Goal: Task Accomplishment & Management: Use online tool/utility

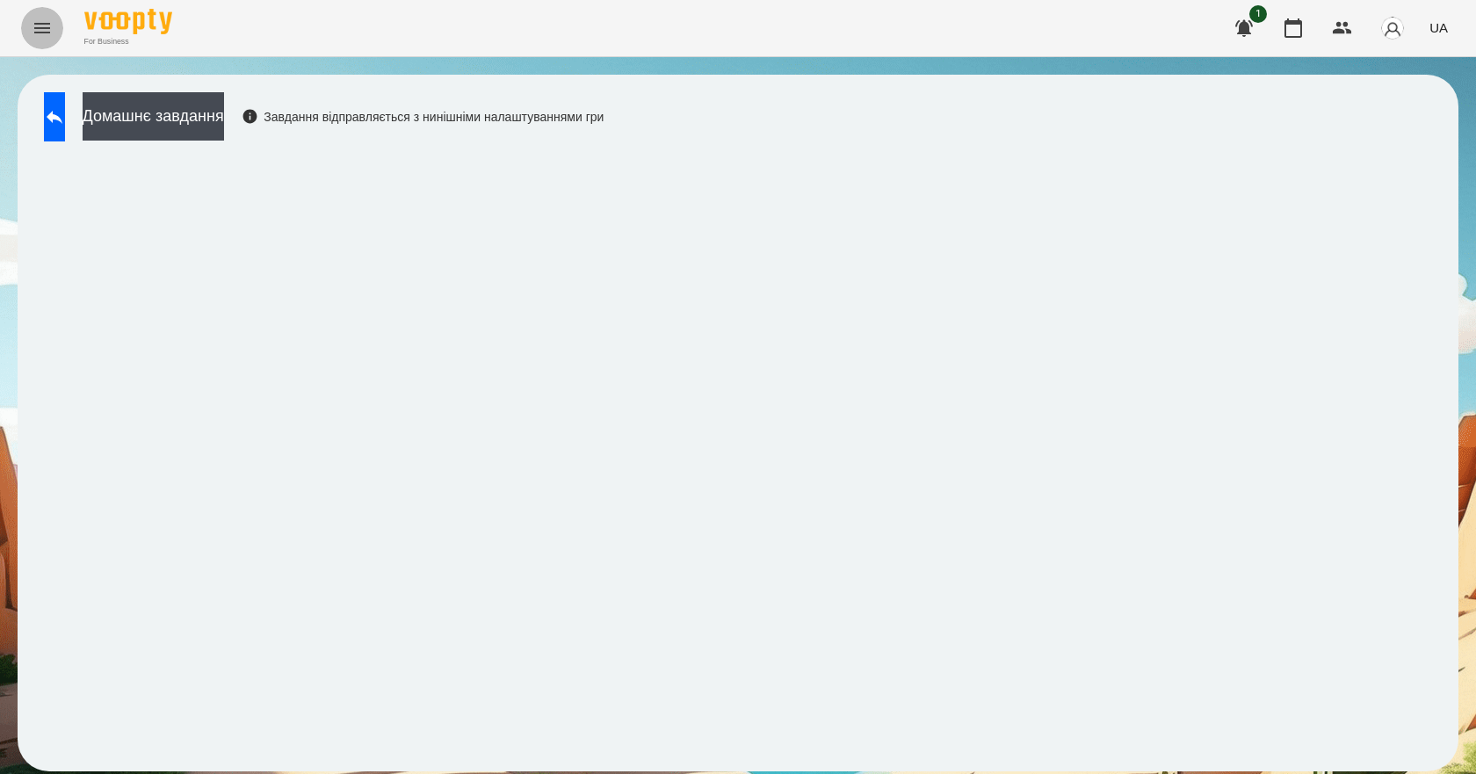
click at [40, 20] on icon "Menu" at bounding box center [42, 28] width 21 height 21
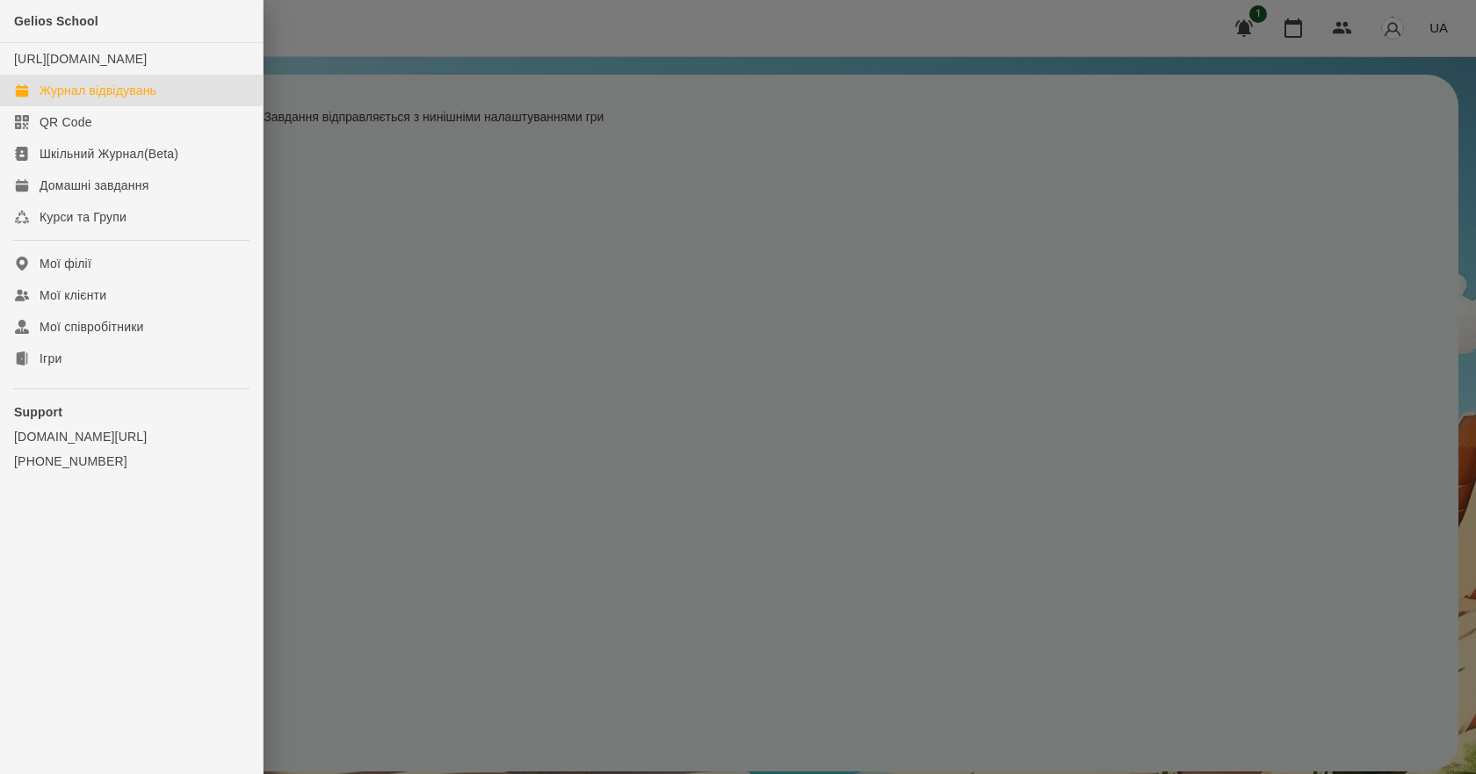
click at [112, 97] on link "Журнал відвідувань" at bounding box center [131, 91] width 263 height 32
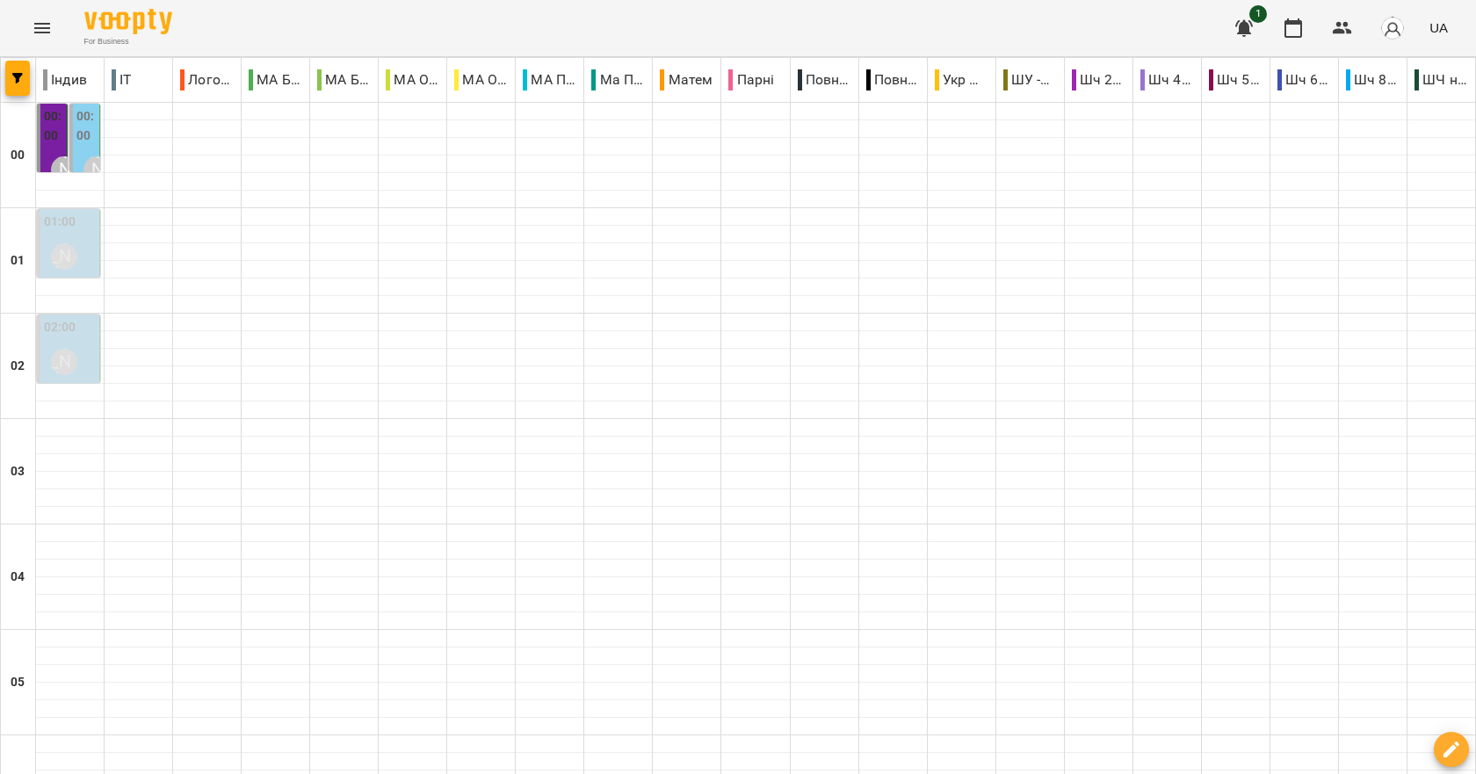
click at [70, 255] on div "[PERSON_NAME]" at bounding box center [64, 256] width 26 height 26
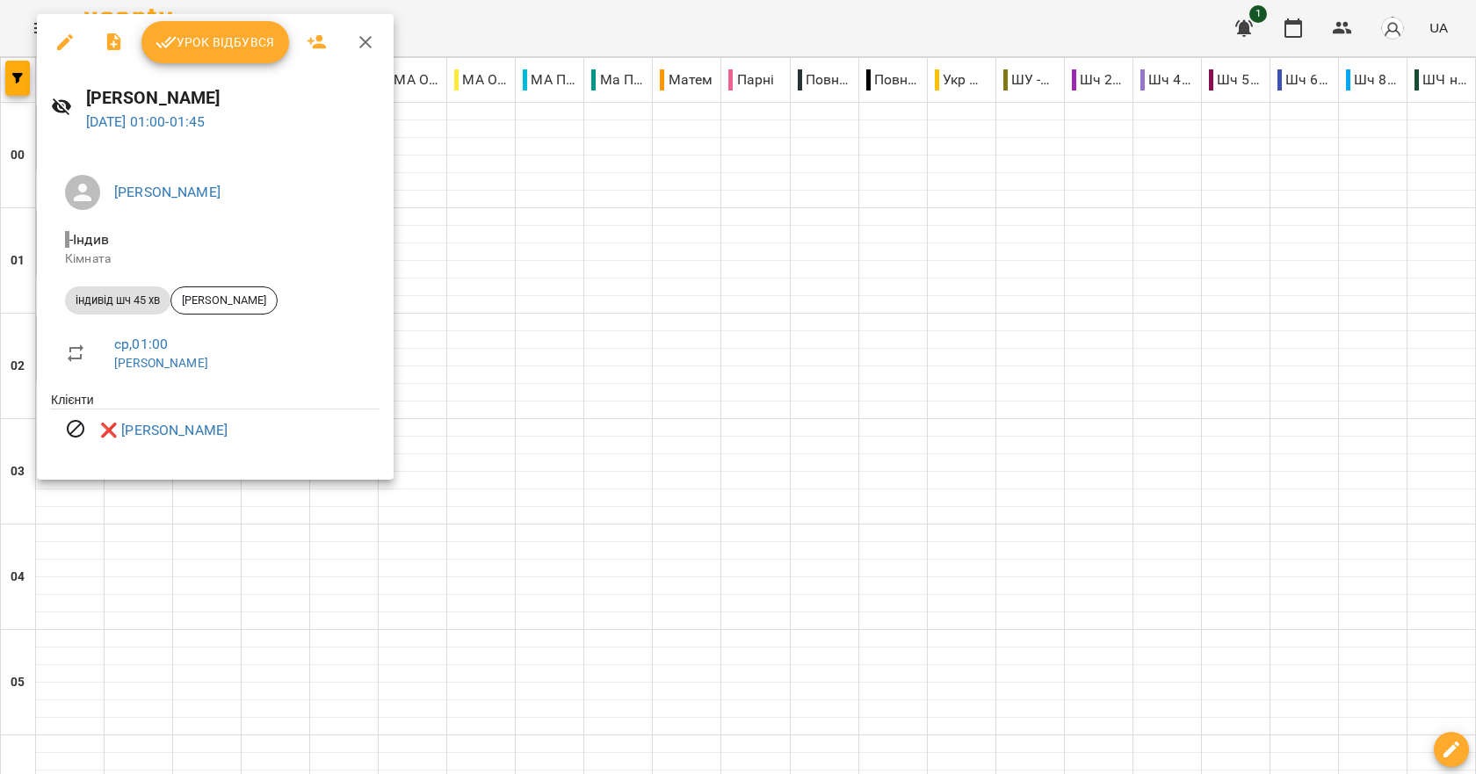
click at [611, 311] on div at bounding box center [738, 387] width 1476 height 774
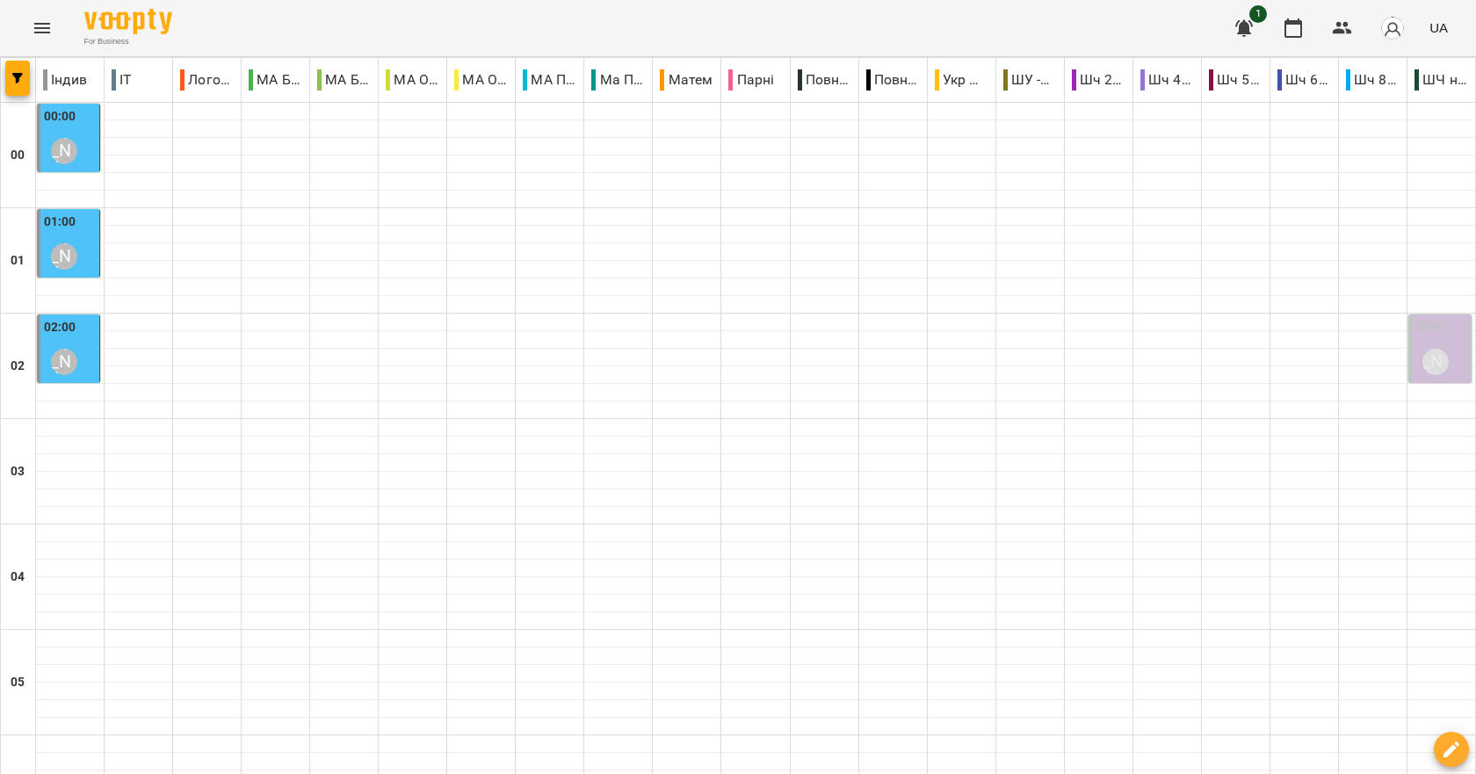
scroll to position [1975, 0]
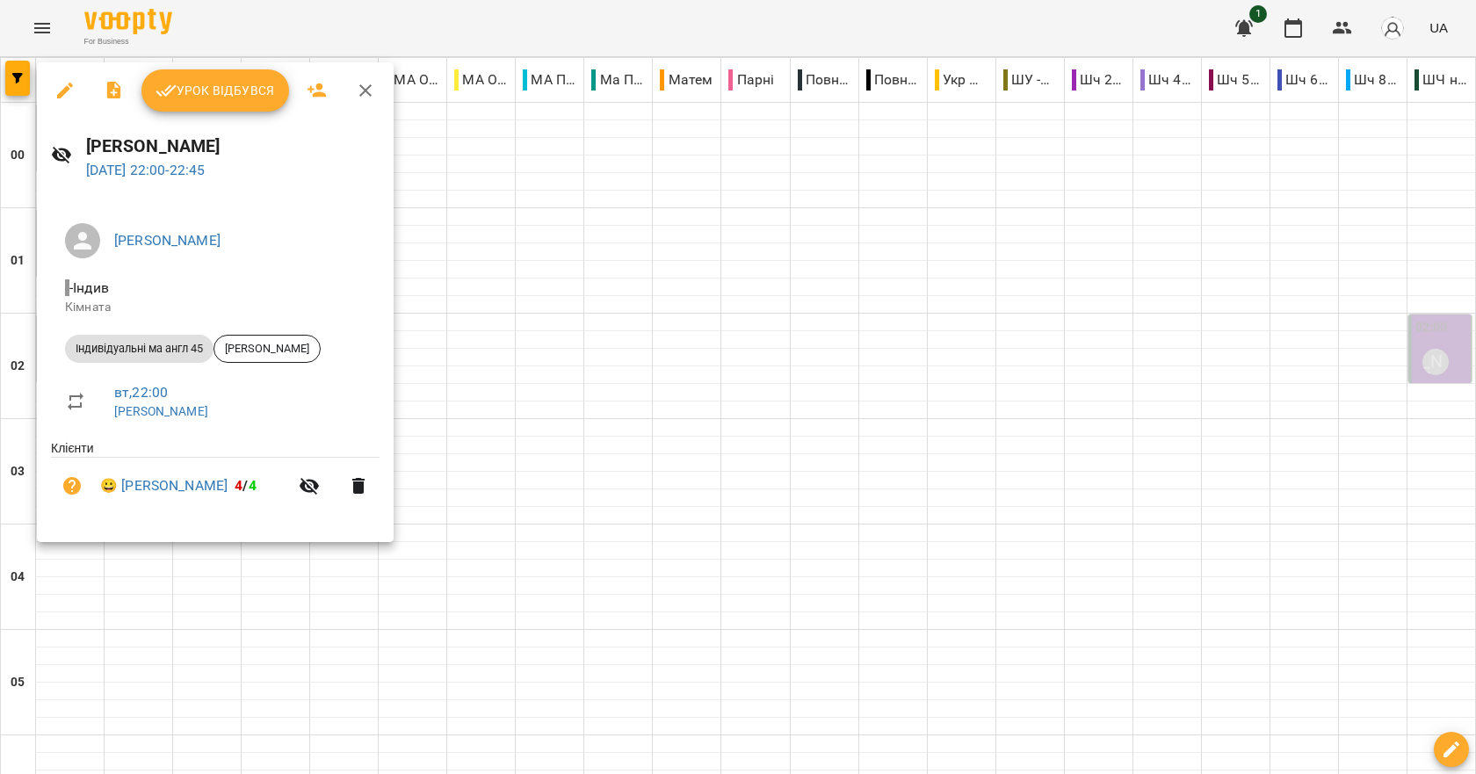
click at [670, 443] on div at bounding box center [738, 387] width 1476 height 774
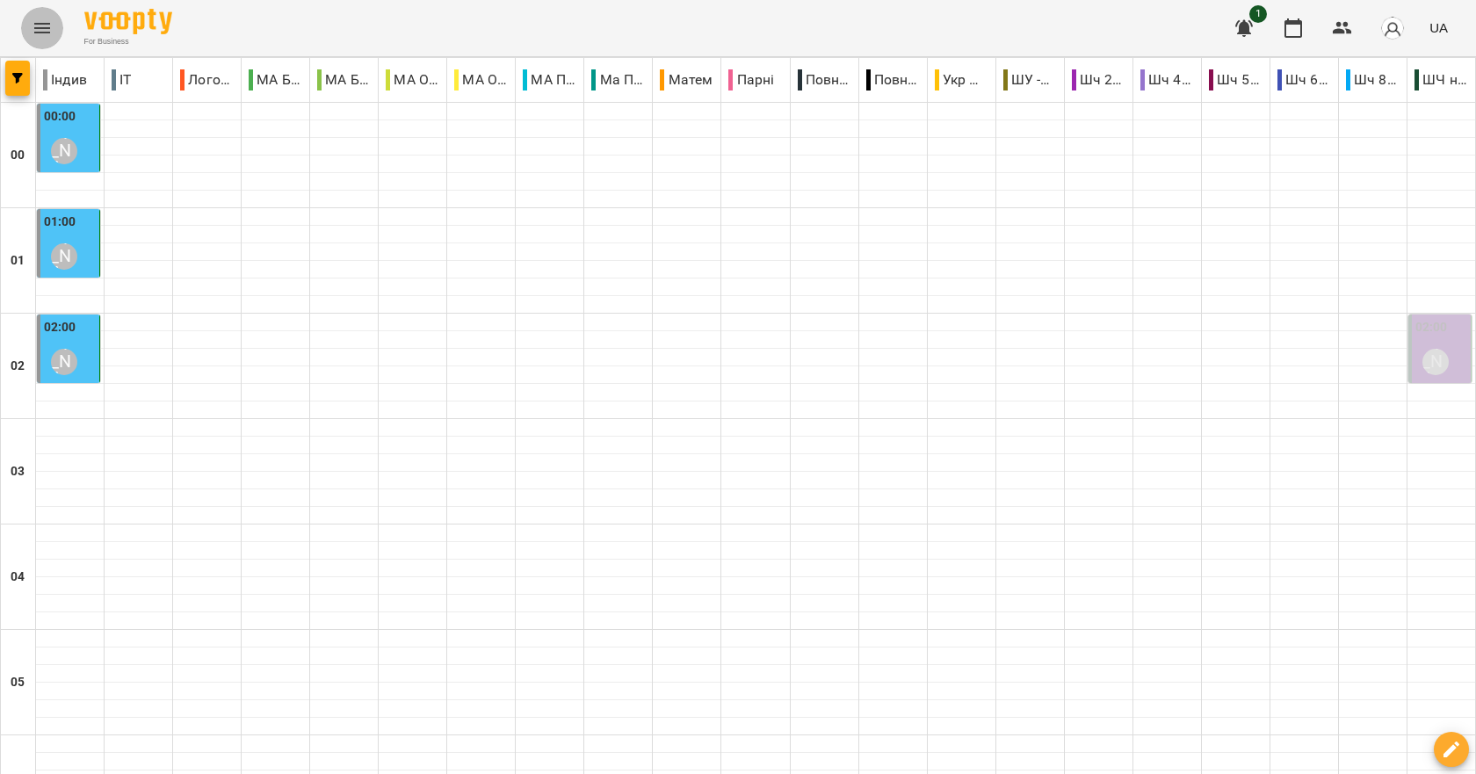
click at [57, 34] on button "Menu" at bounding box center [42, 28] width 42 height 42
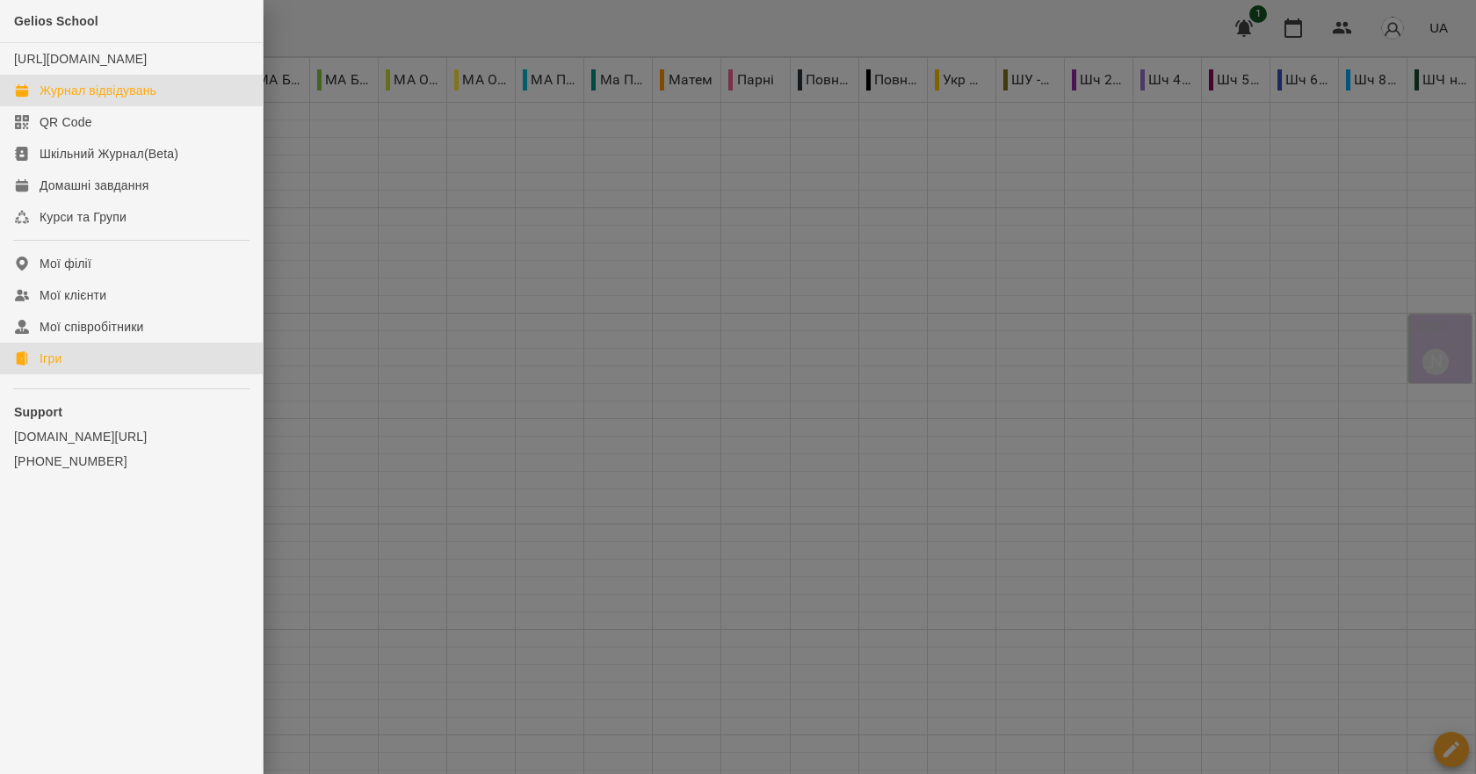
click at [67, 374] on link "Ігри" at bounding box center [131, 359] width 263 height 32
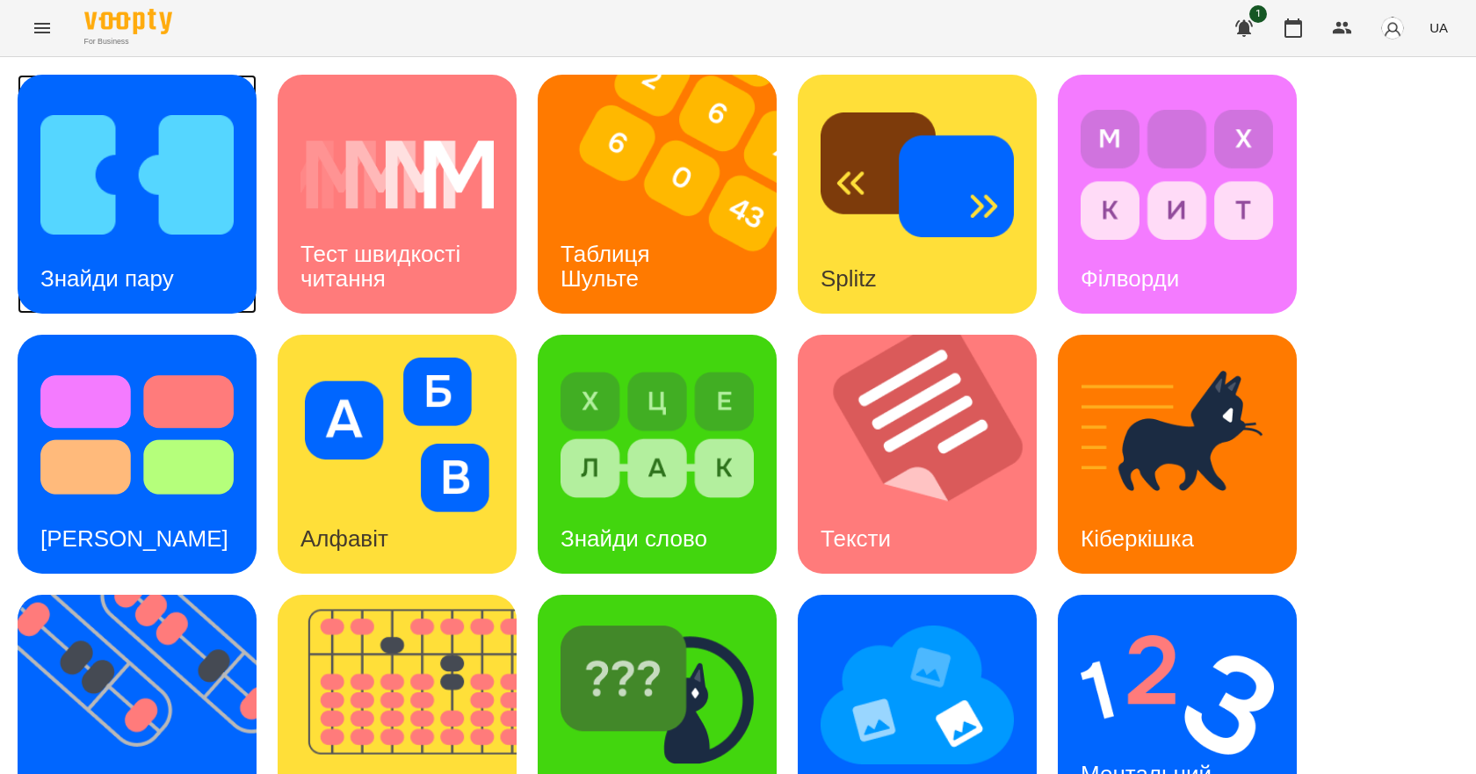
click at [123, 242] on img at bounding box center [136, 174] width 193 height 155
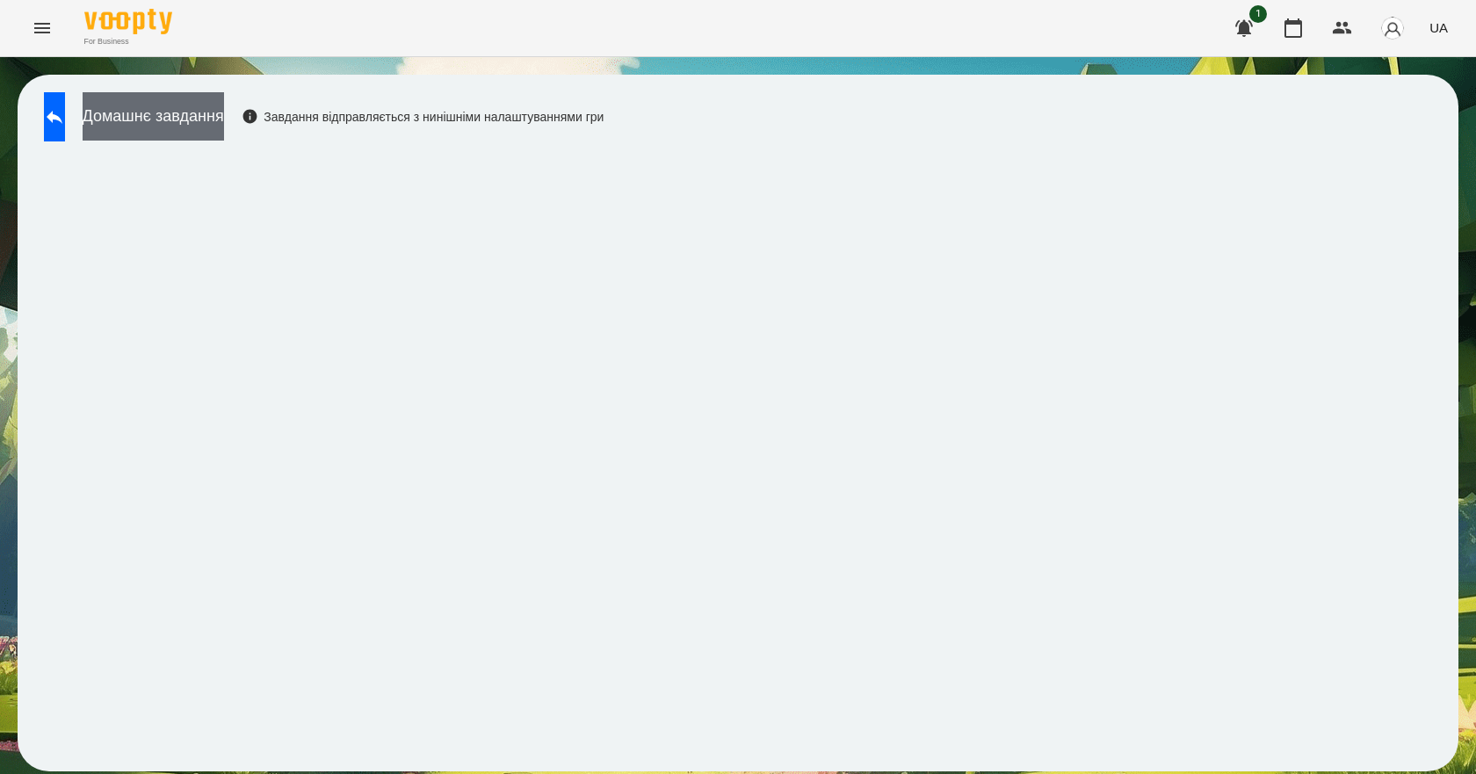
click at [224, 116] on button "Домашнє завдання" at bounding box center [153, 116] width 141 height 48
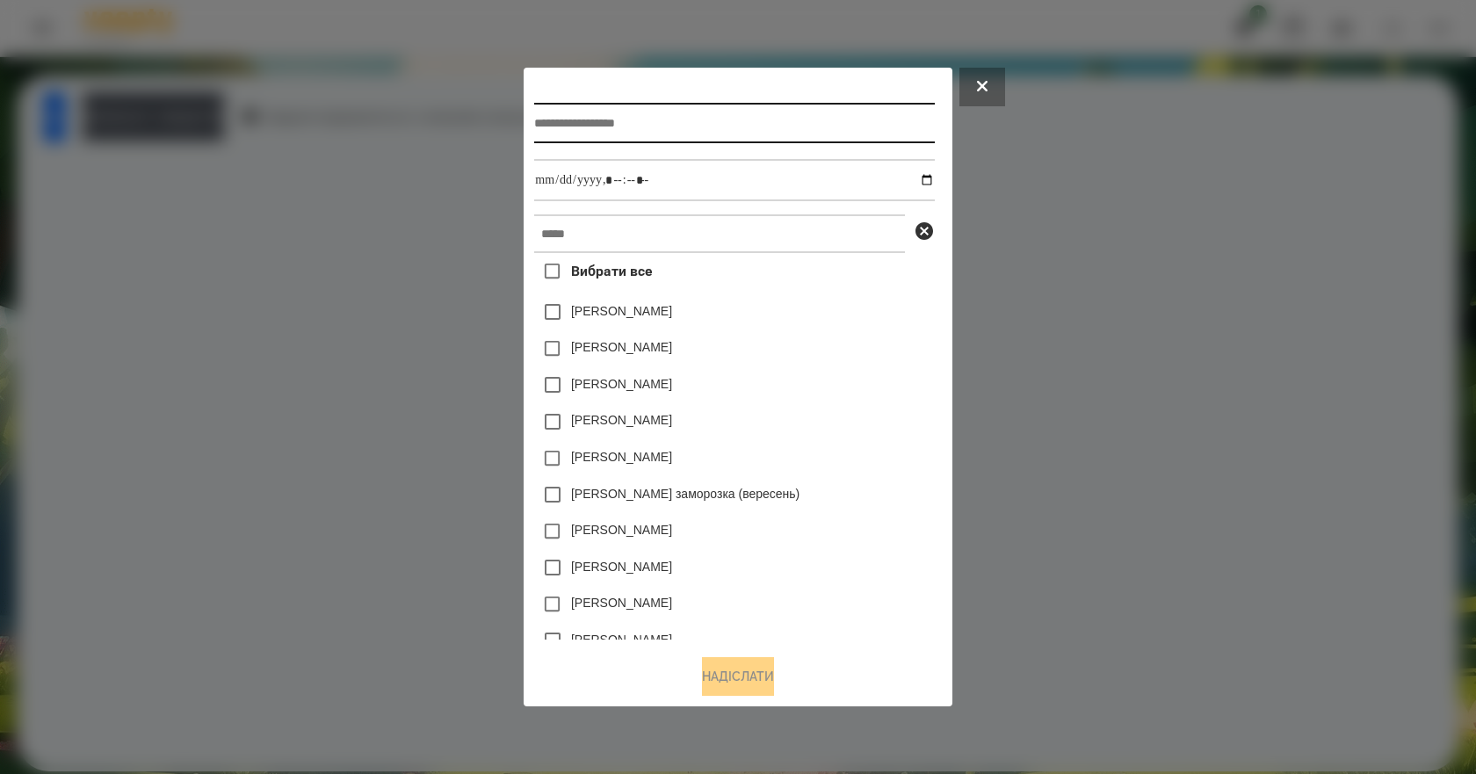
click at [602, 119] on input "text" at bounding box center [734, 123] width 400 height 40
type input "**********"
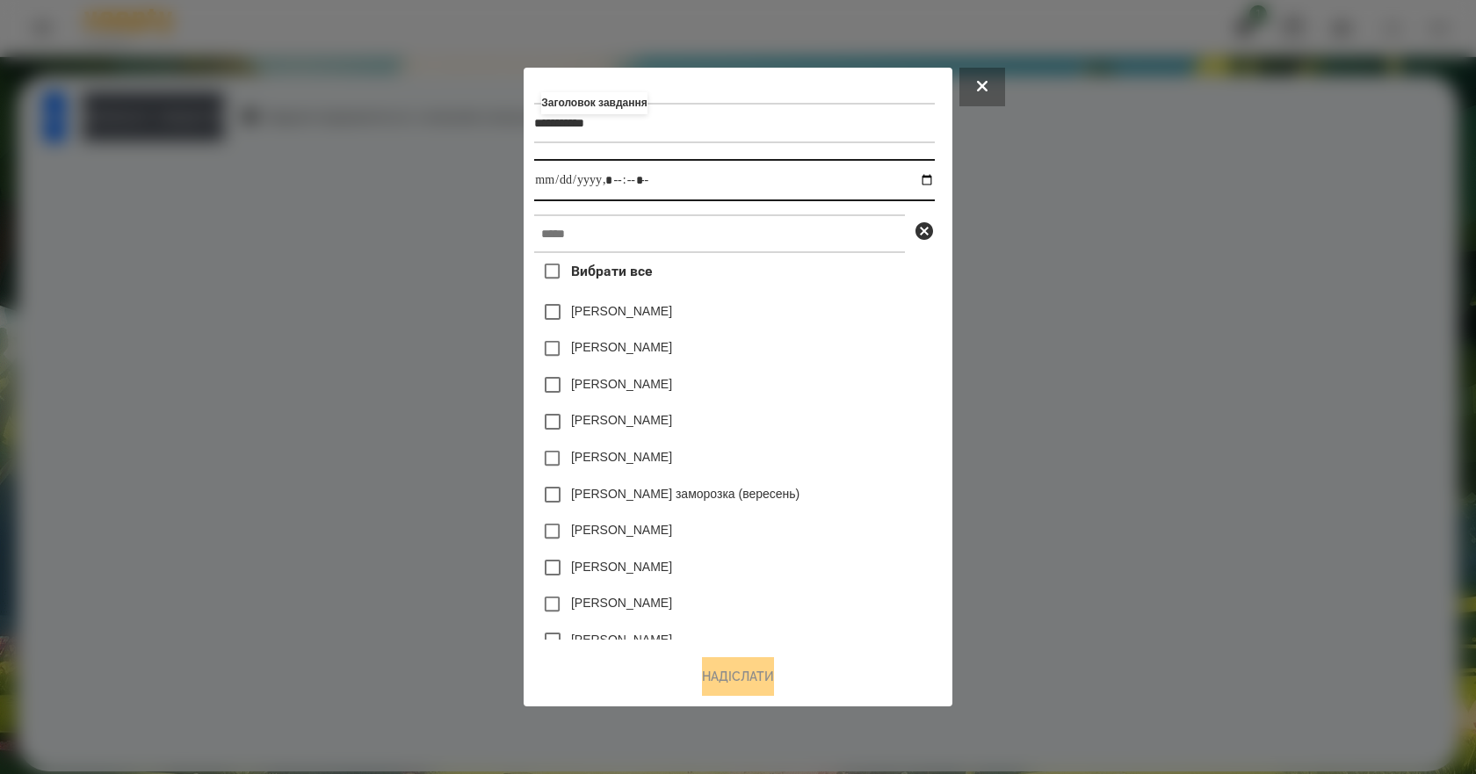
click at [934, 182] on input "datetime-local" at bounding box center [734, 180] width 400 height 42
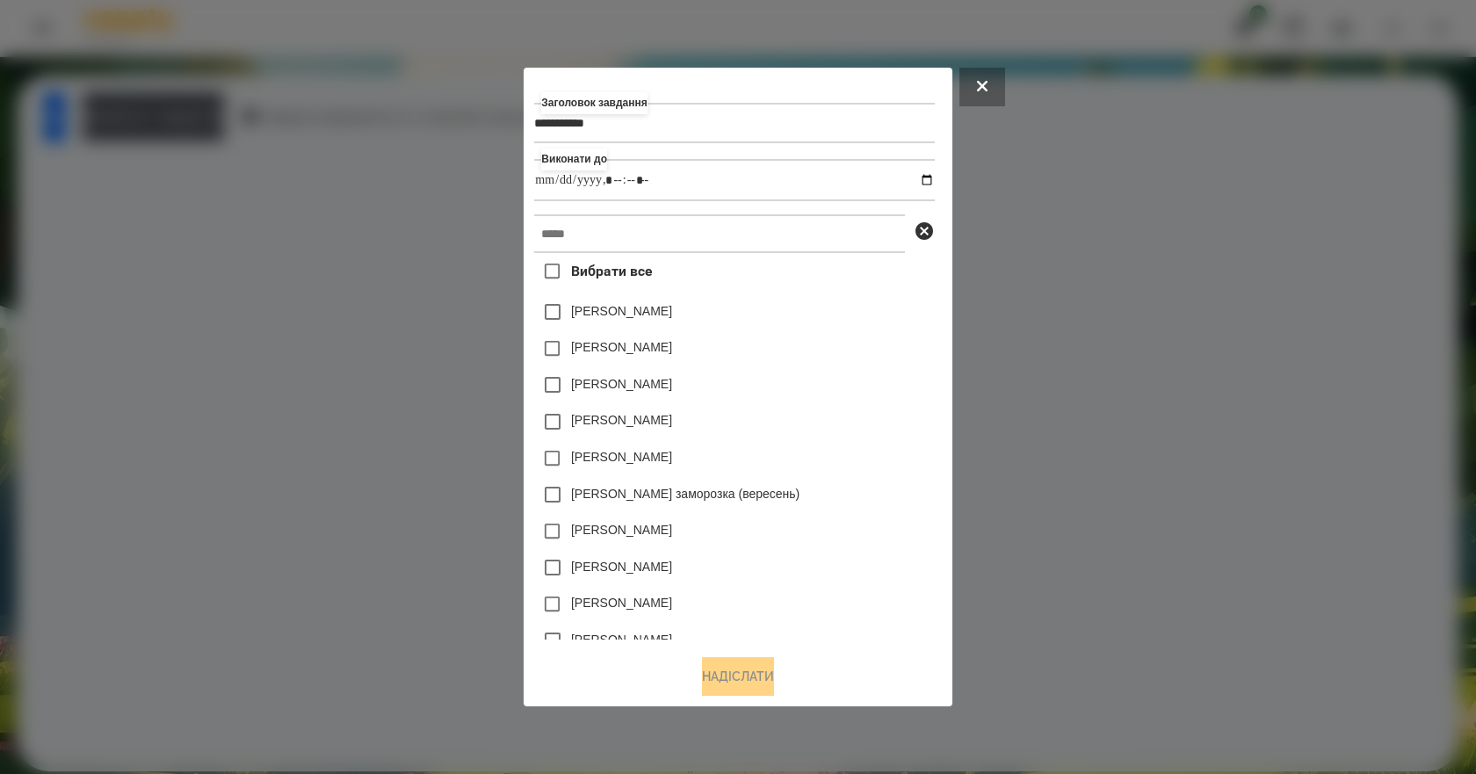
type input "**********"
click at [898, 377] on div "[PERSON_NAME]" at bounding box center [734, 384] width 400 height 37
click at [658, 246] on input "text" at bounding box center [719, 233] width 371 height 39
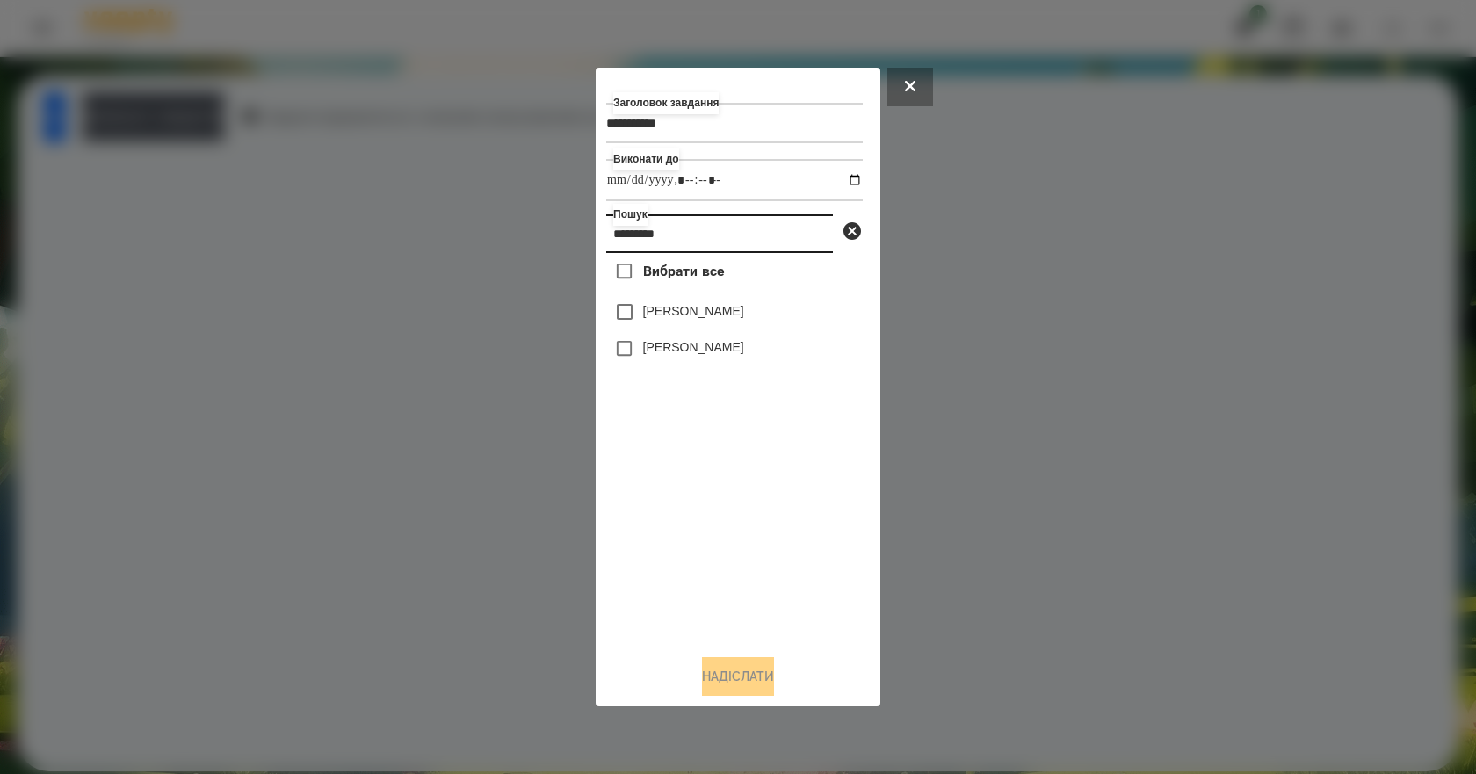
type input "*********"
click at [693, 314] on label "[PERSON_NAME]" at bounding box center [693, 311] width 101 height 18
click at [765, 683] on button "Надіслати" at bounding box center [738, 676] width 72 height 39
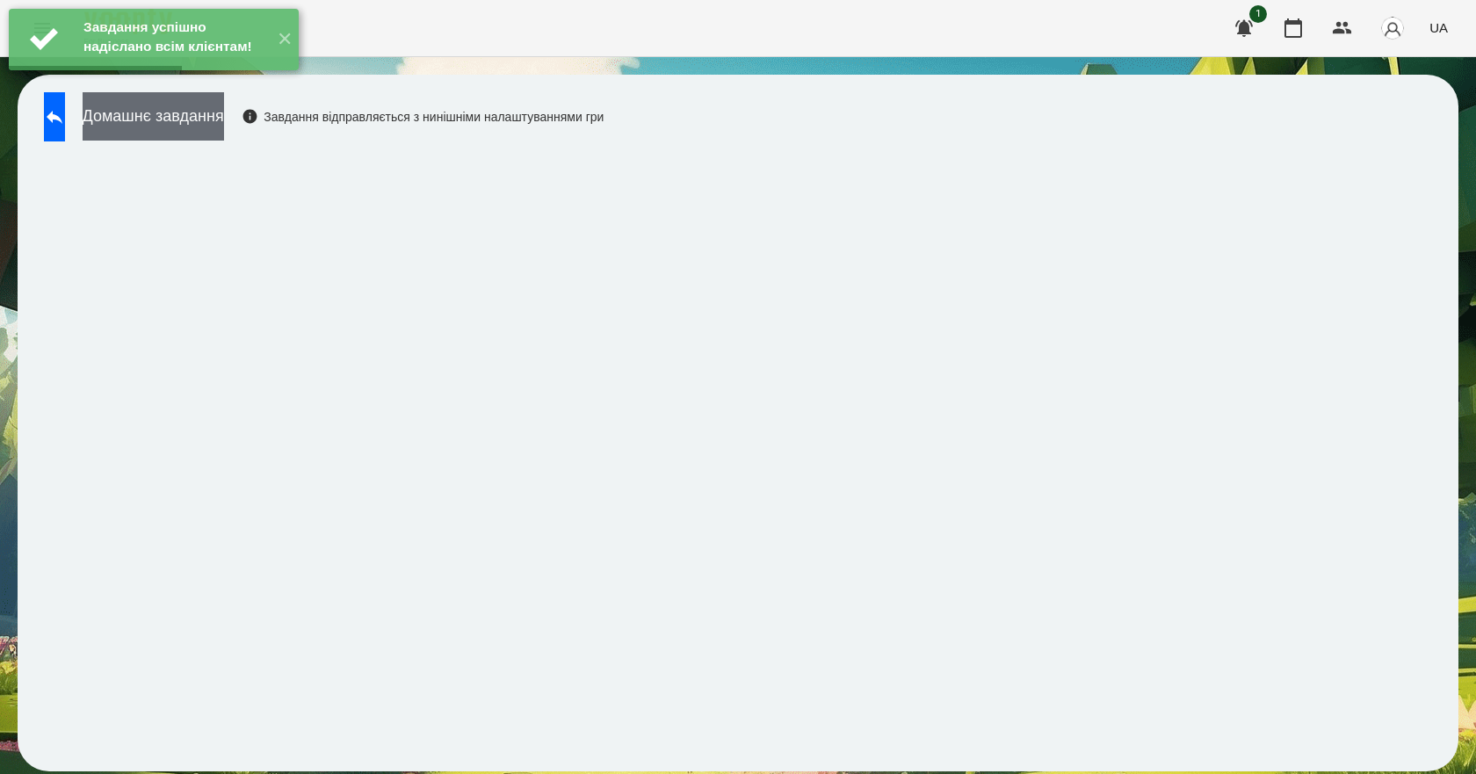
click at [213, 124] on button "Домашнє завдання" at bounding box center [153, 116] width 141 height 48
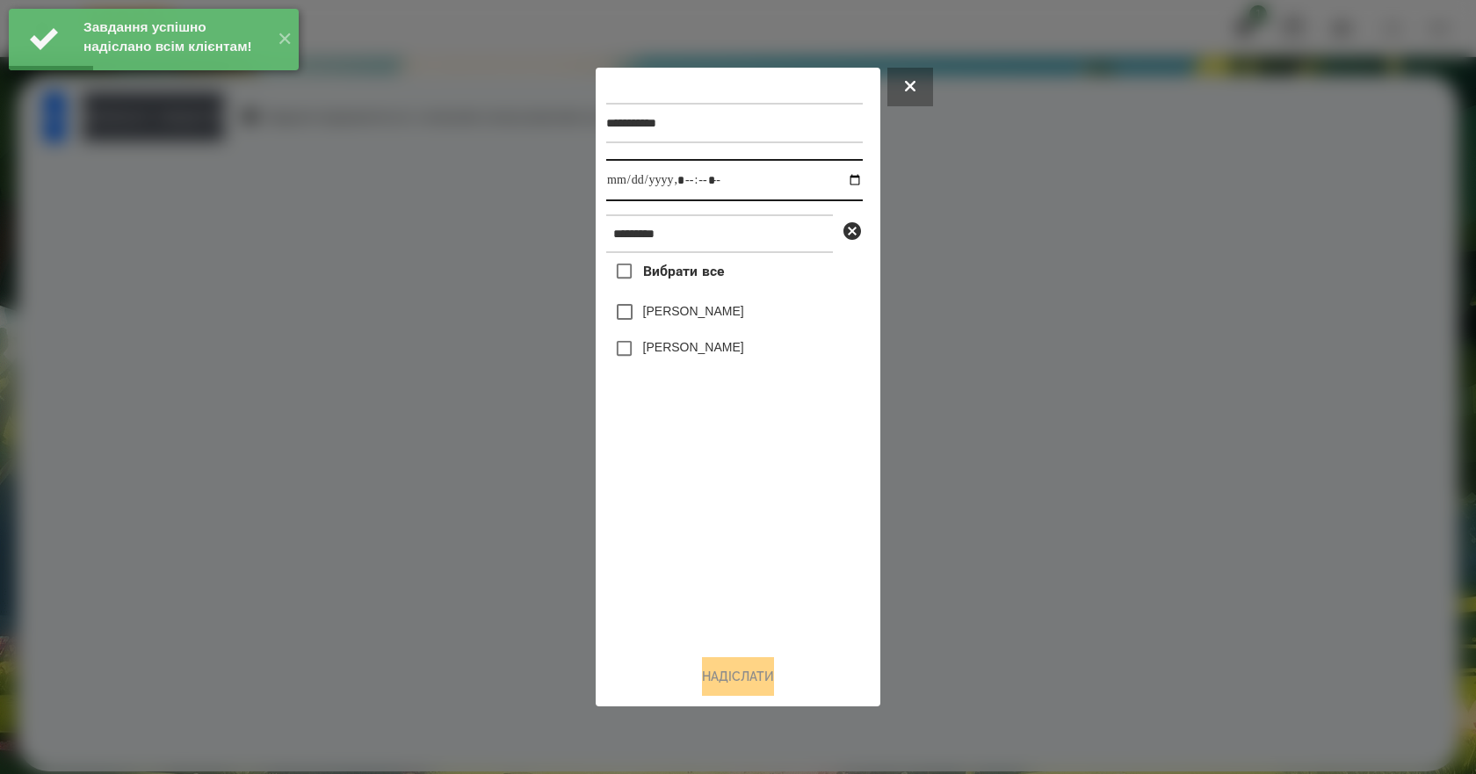
click at [841, 176] on input "datetime-local" at bounding box center [734, 180] width 256 height 42
type input "**********"
drag, startPoint x: 716, startPoint y: 535, endPoint x: 711, endPoint y: 486, distance: 49.5
click at [716, 535] on div "Вибрати все [PERSON_NAME] [PERSON_NAME]" at bounding box center [734, 446] width 256 height 387
click at [722, 308] on label "[PERSON_NAME]" at bounding box center [693, 311] width 101 height 18
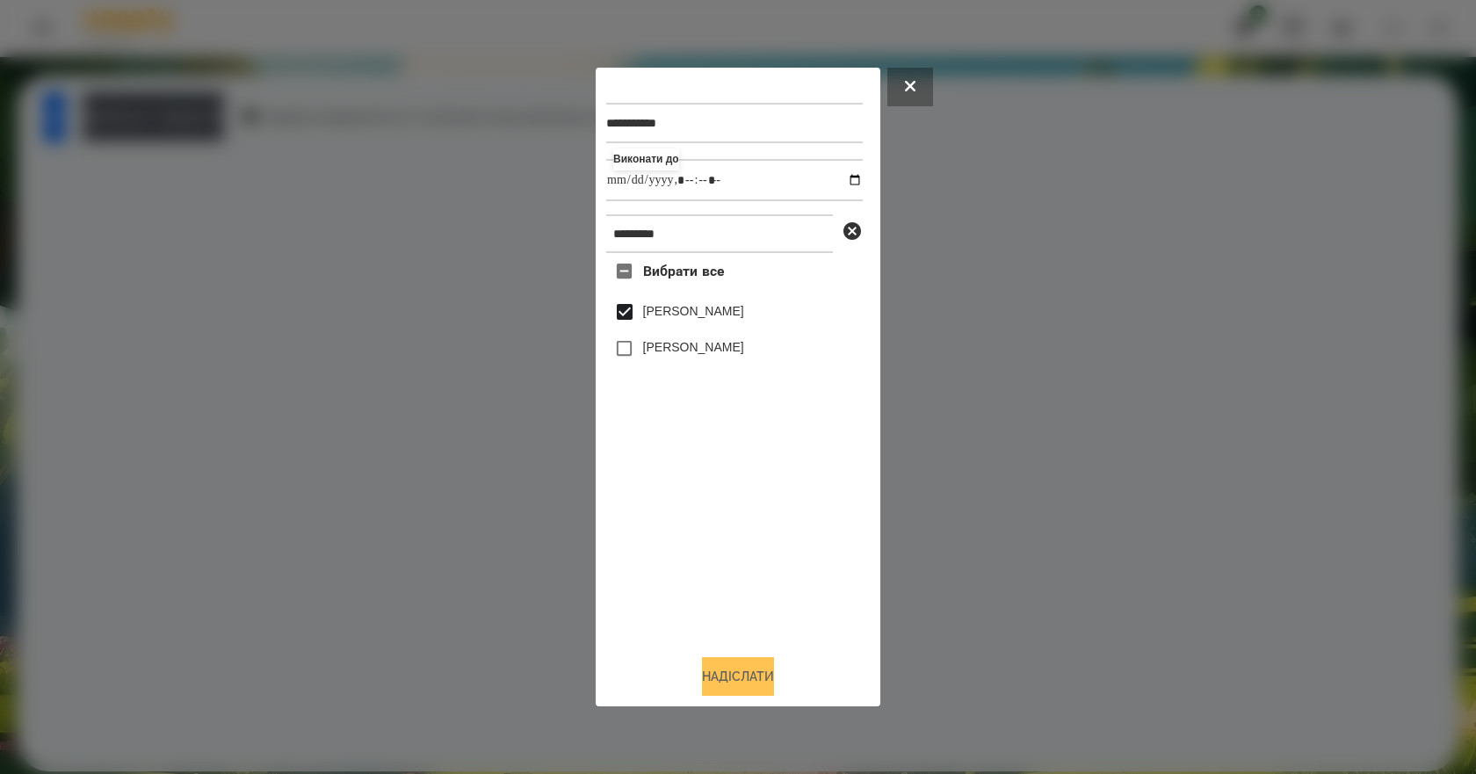
click at [733, 670] on button "Надіслати" at bounding box center [738, 676] width 72 height 39
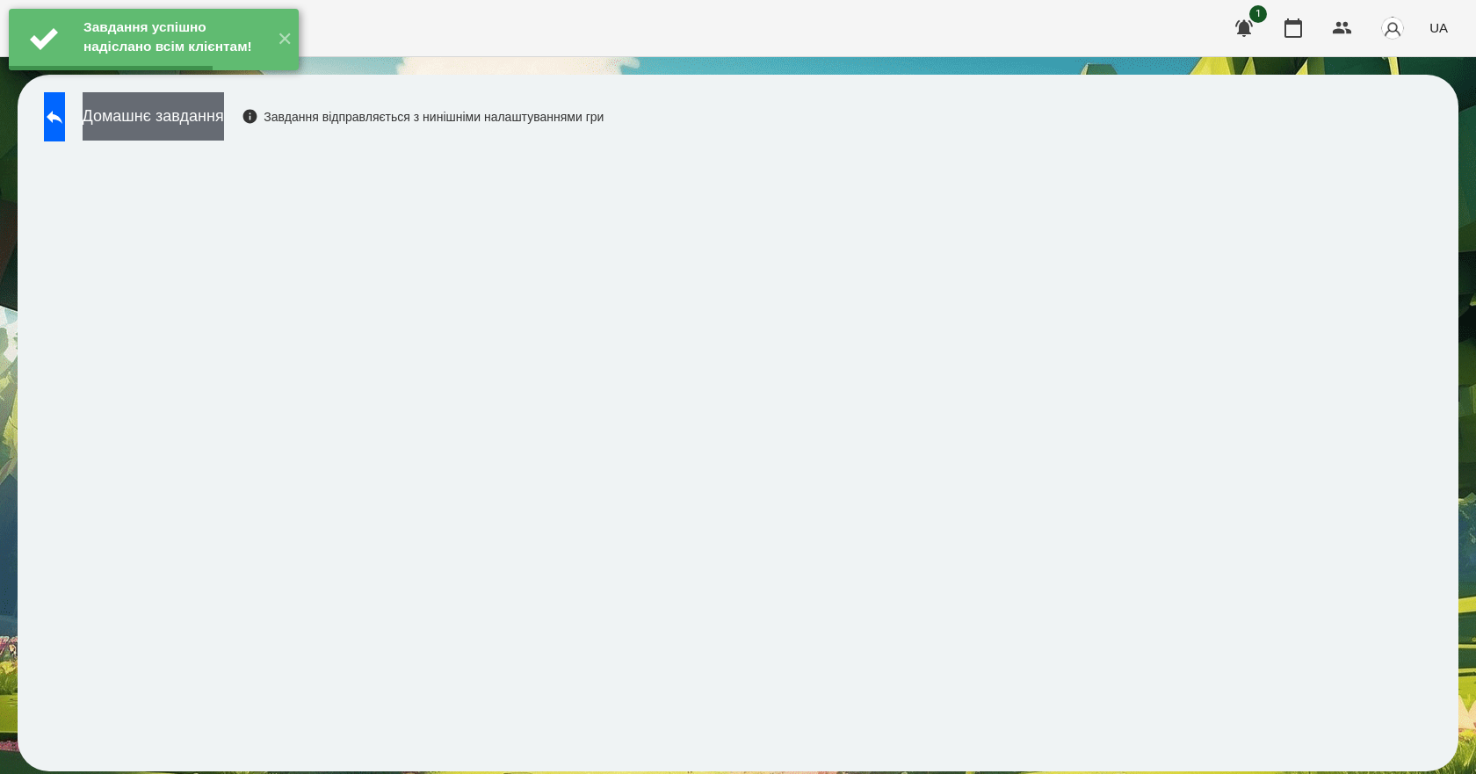
click at [224, 137] on button "Домашнє завдання" at bounding box center [153, 116] width 141 height 48
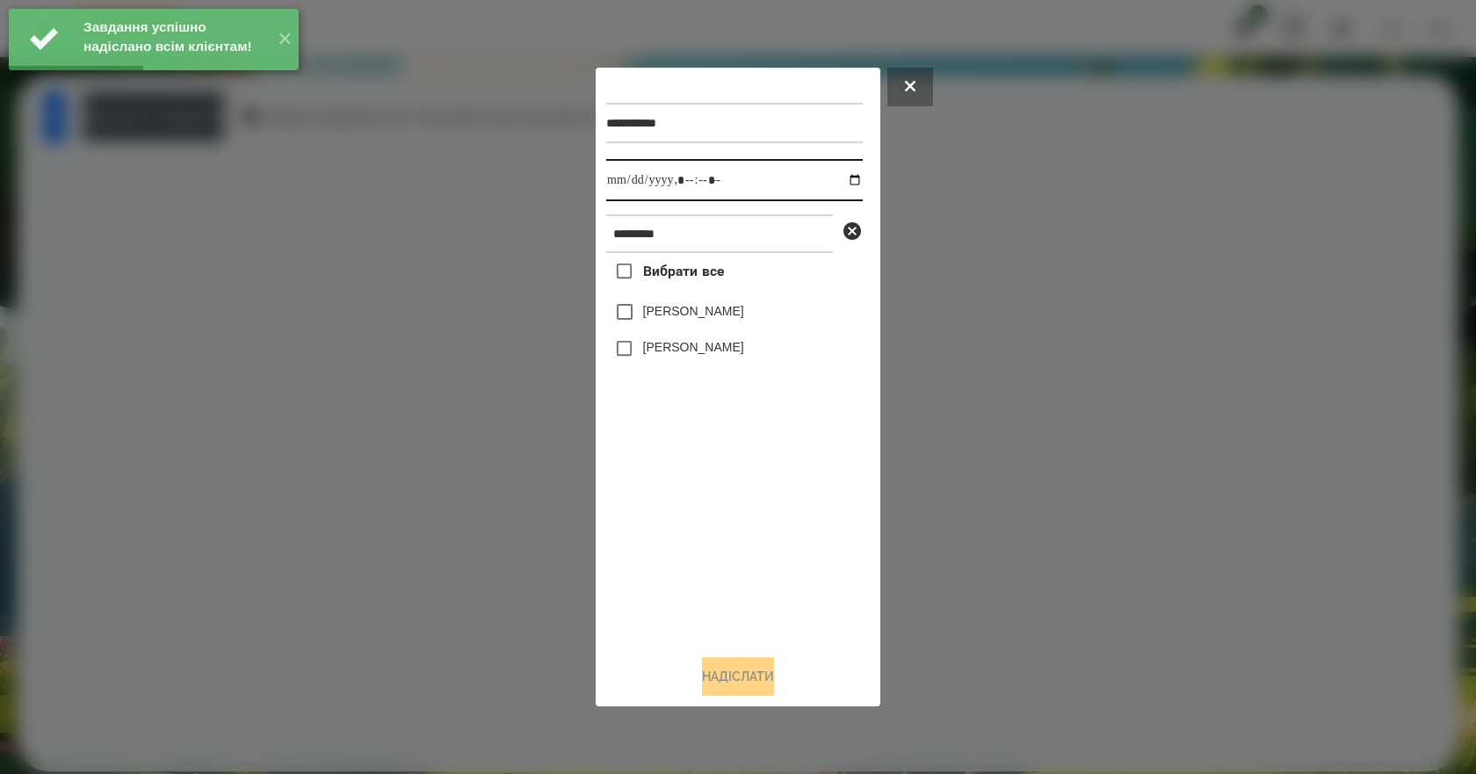
click at [844, 177] on input "datetime-local" at bounding box center [734, 180] width 256 height 42
type input "**********"
click at [718, 523] on div "Вибрати все [PERSON_NAME] [PERSON_NAME]" at bounding box center [734, 446] width 256 height 387
click at [698, 313] on label "[PERSON_NAME]" at bounding box center [693, 311] width 101 height 18
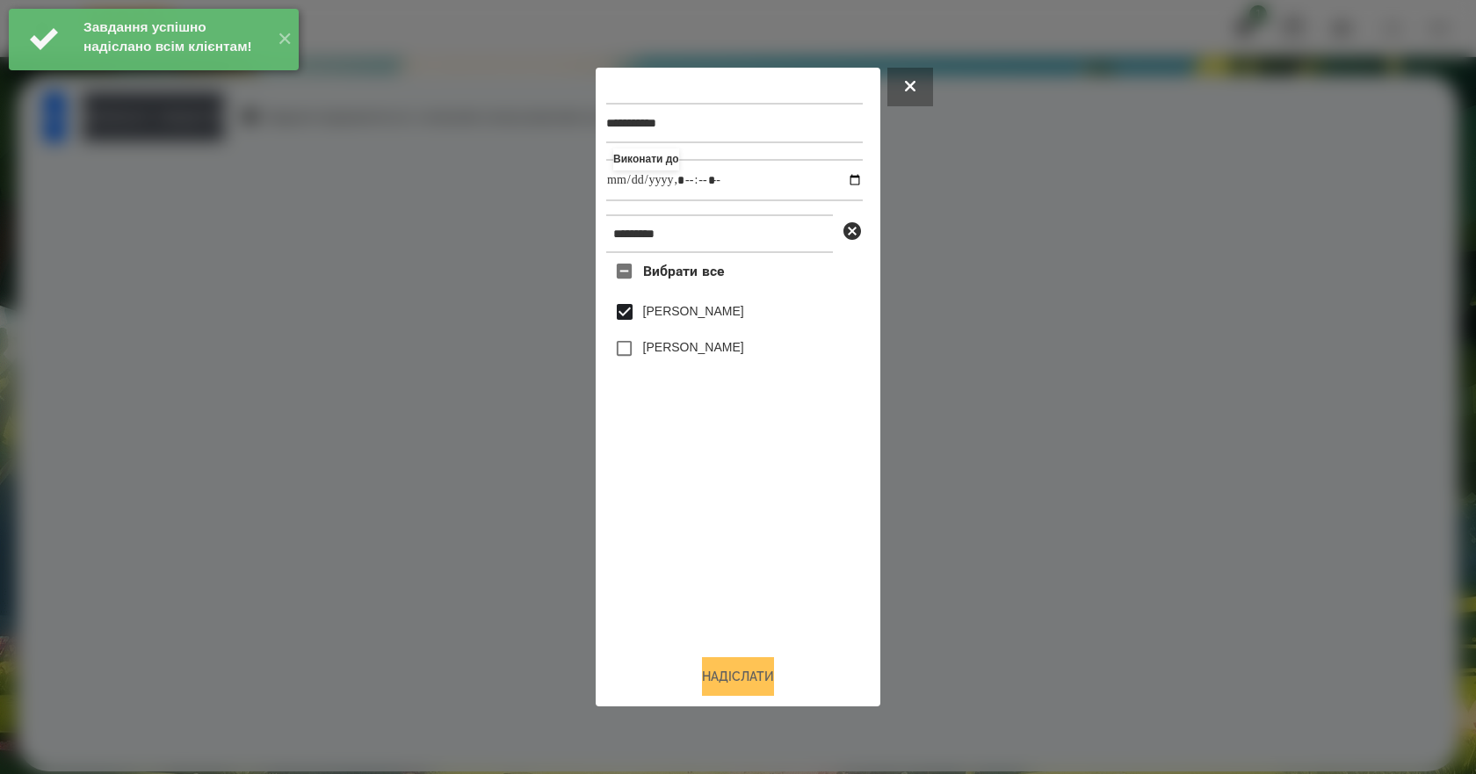
click at [748, 680] on button "Надіслати" at bounding box center [738, 676] width 72 height 39
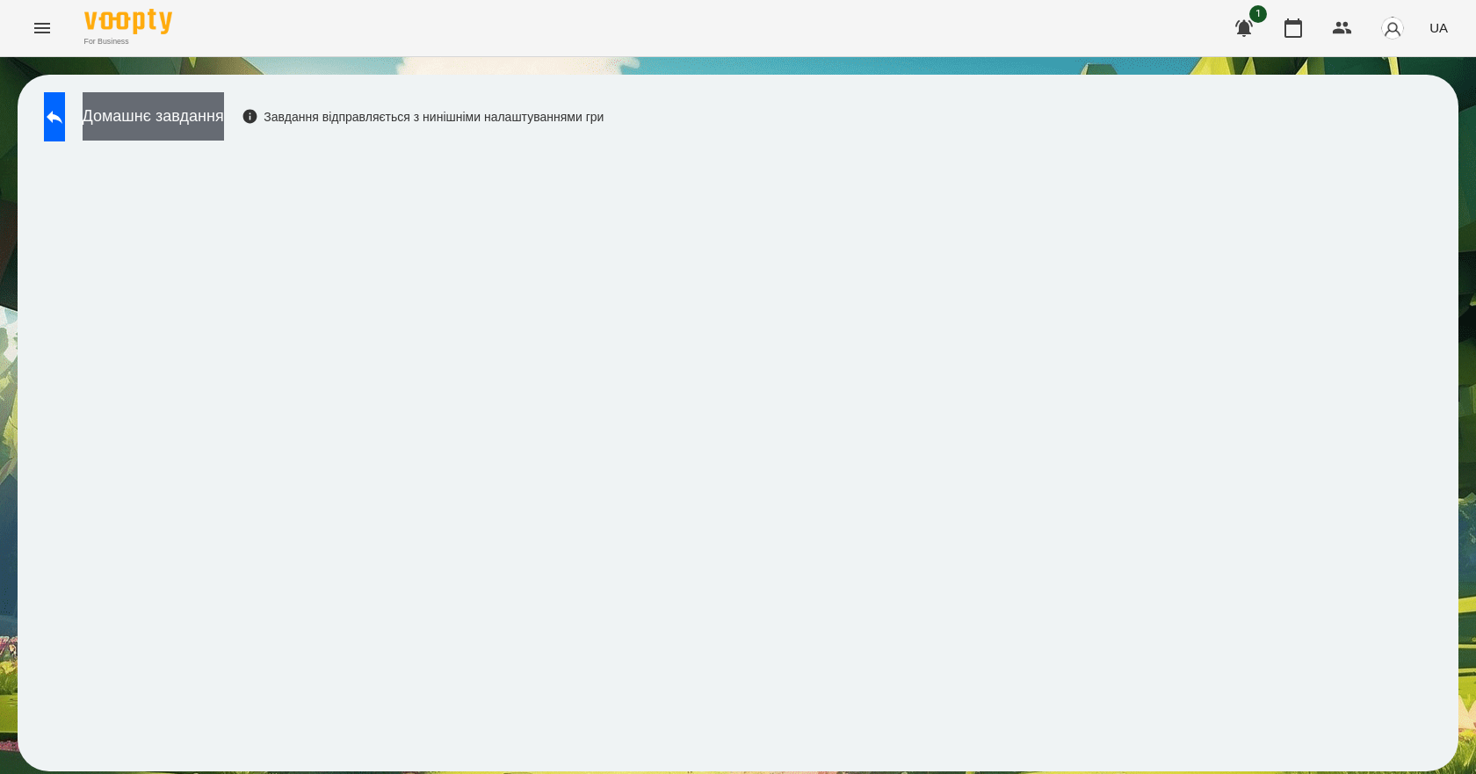
click at [221, 117] on button "Домашнє завдання" at bounding box center [153, 116] width 141 height 48
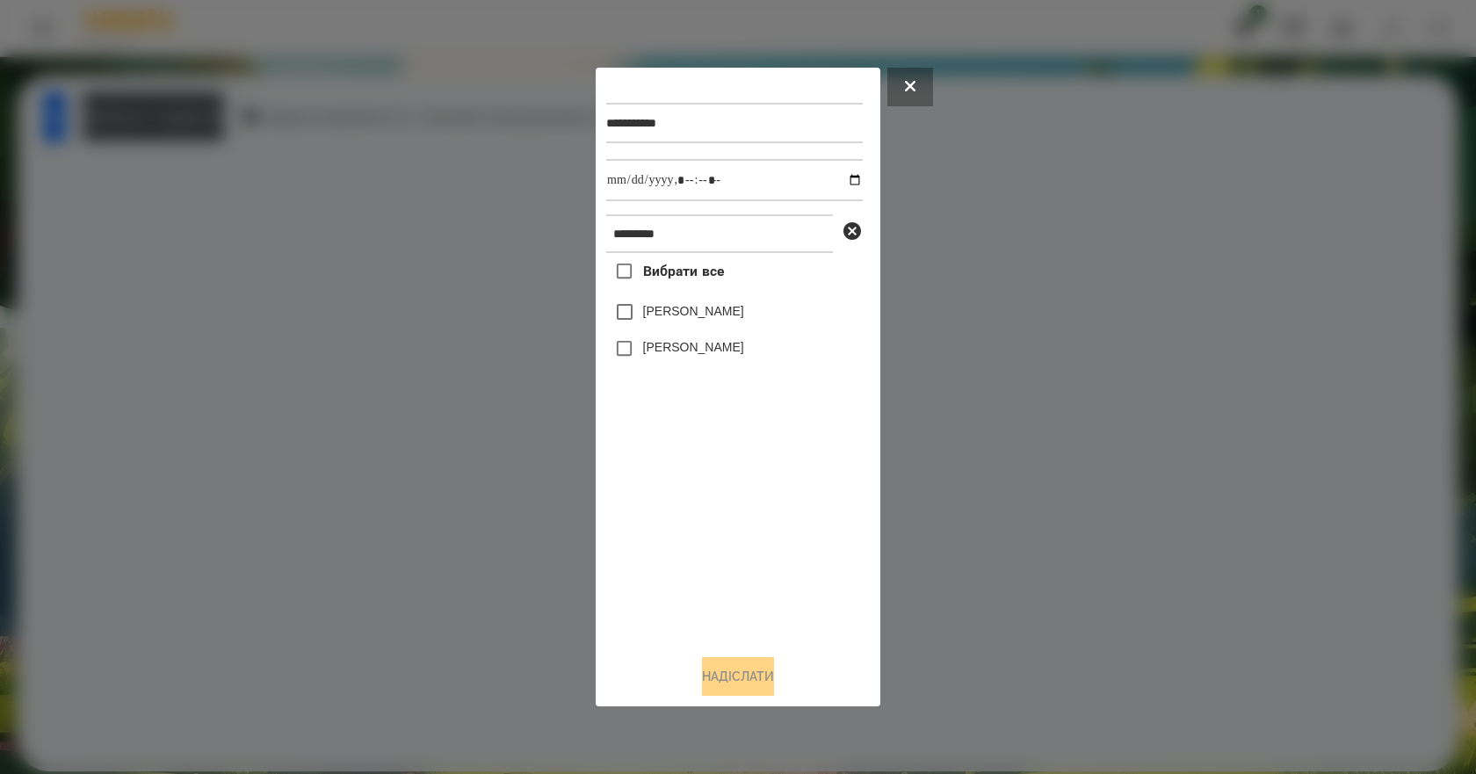
click at [701, 315] on label "[PERSON_NAME]" at bounding box center [693, 311] width 101 height 18
click at [748, 682] on button "Надіслати" at bounding box center [738, 676] width 72 height 39
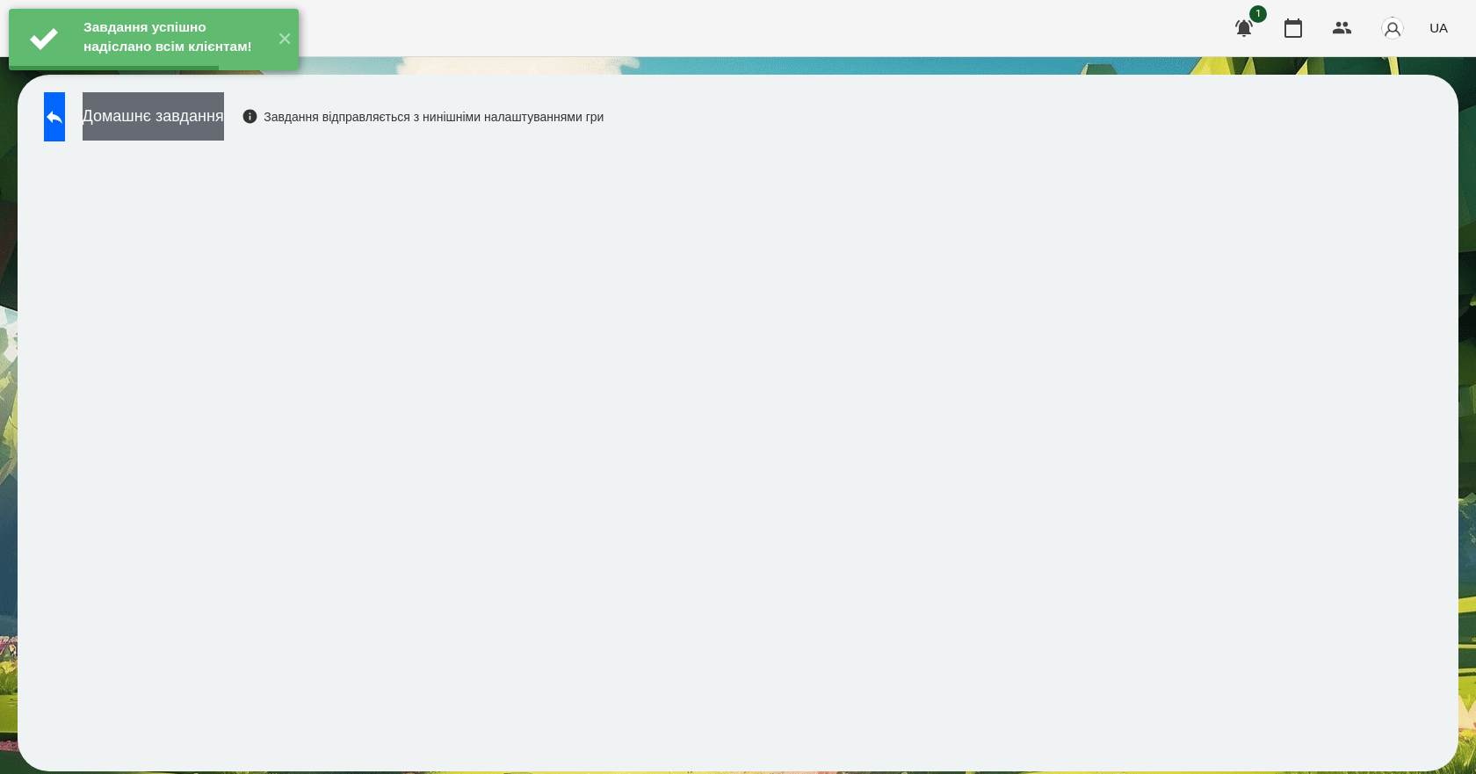
click at [163, 127] on button "Домашнє завдання" at bounding box center [153, 116] width 141 height 48
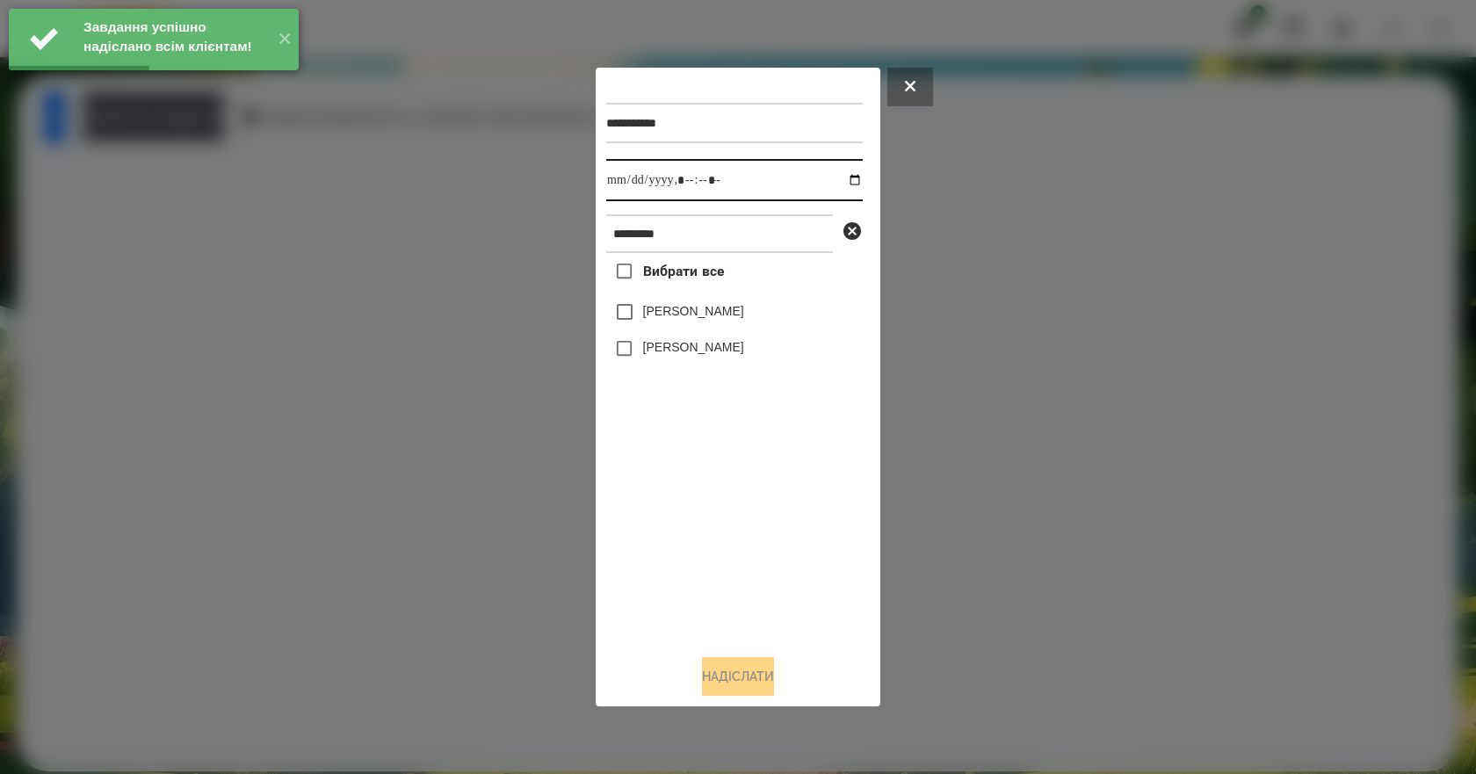
click at [837, 177] on input "datetime-local" at bounding box center [734, 180] width 256 height 42
type input "**********"
click at [721, 519] on div "Вибрати все [PERSON_NAME] [PERSON_NAME]" at bounding box center [734, 446] width 256 height 387
click at [684, 316] on label "[PERSON_NAME]" at bounding box center [693, 311] width 101 height 18
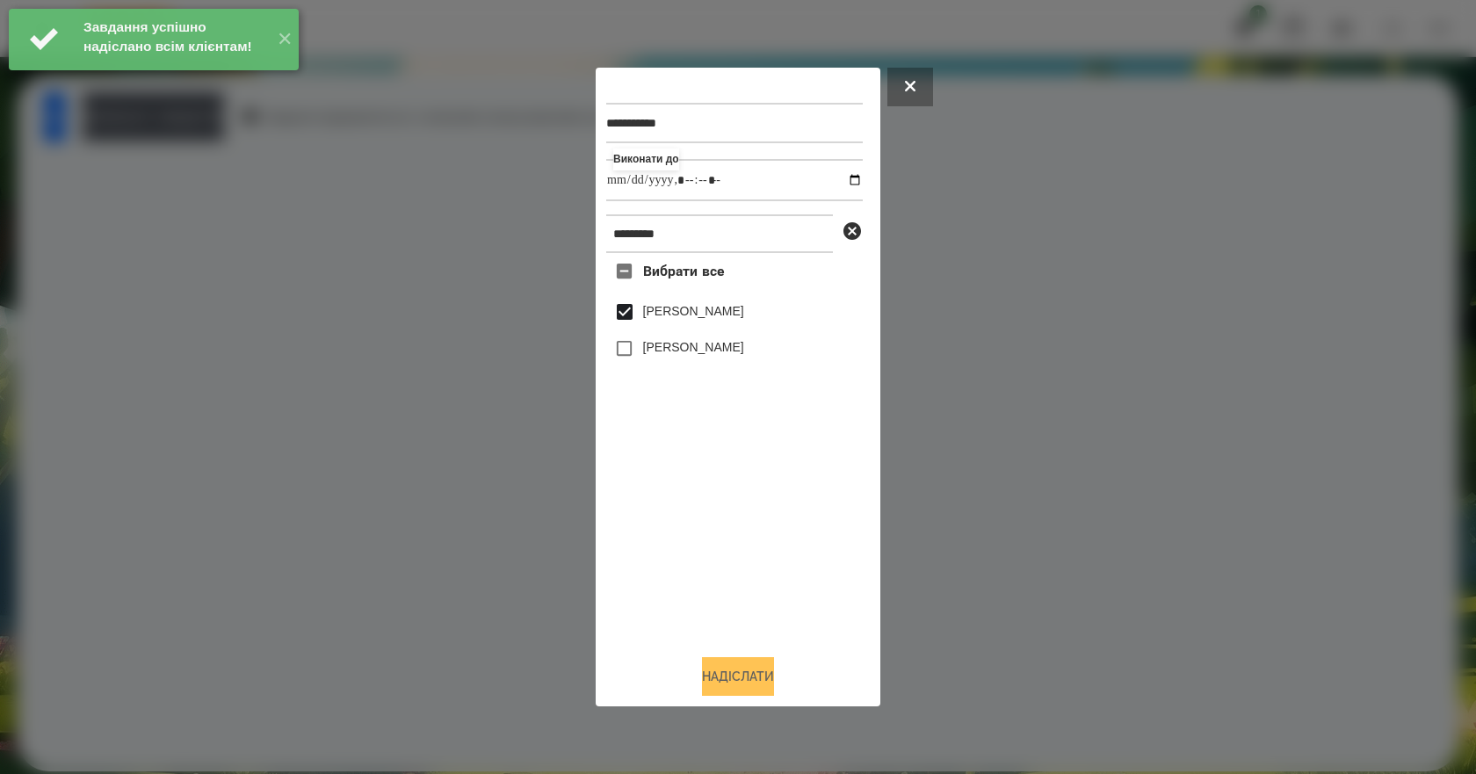
click at [759, 676] on button "Надіслати" at bounding box center [738, 676] width 72 height 39
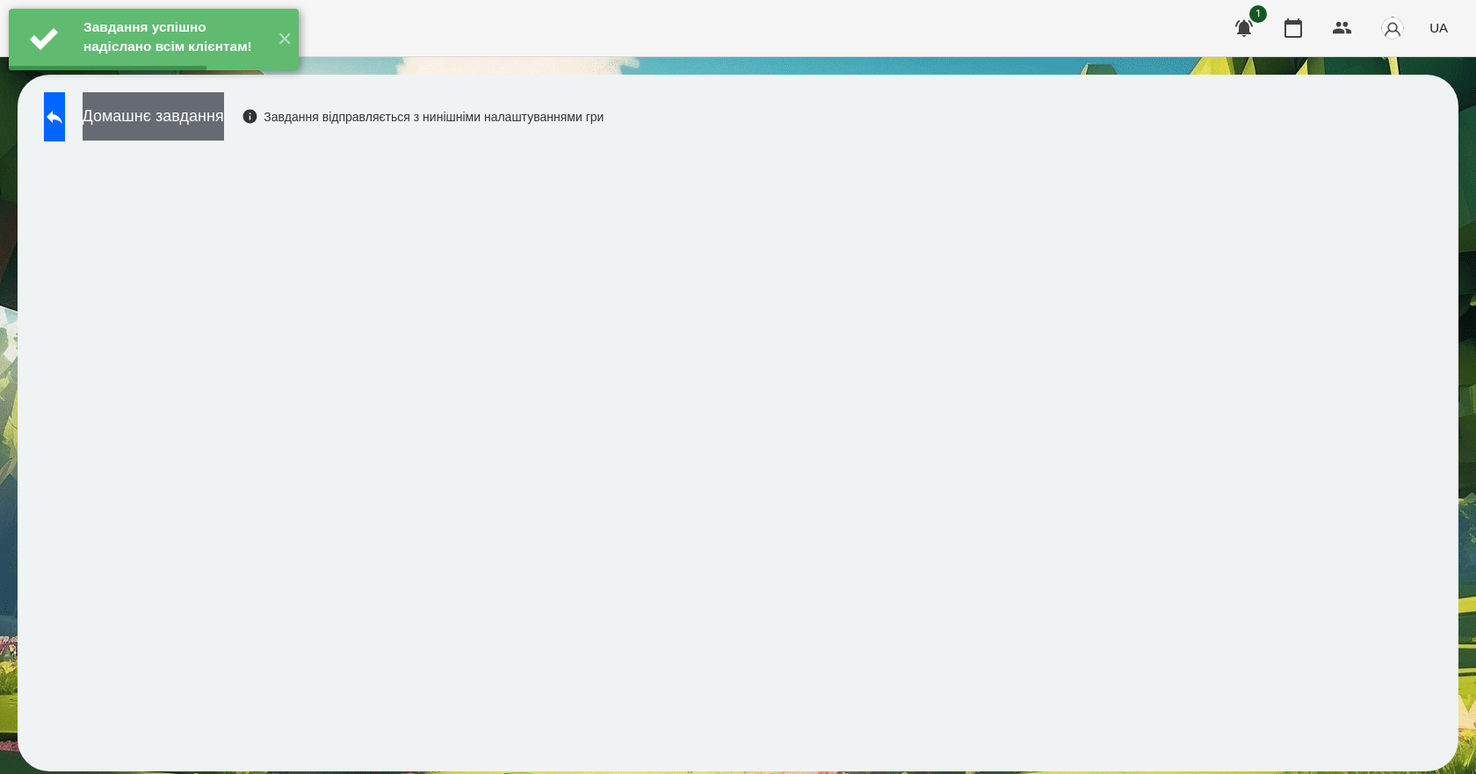
click at [224, 116] on button "Домашнє завдання" at bounding box center [153, 116] width 141 height 48
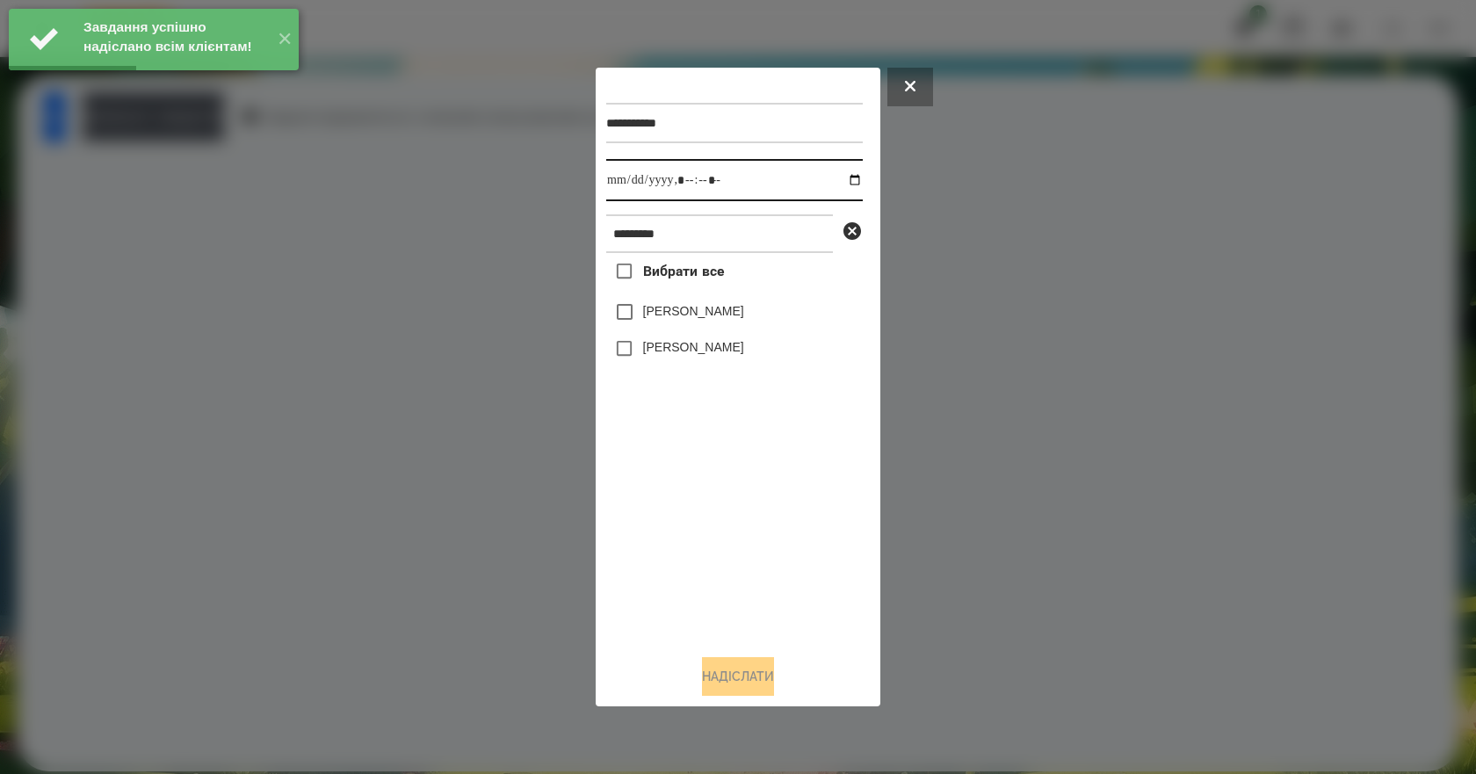
click at [842, 177] on input "datetime-local" at bounding box center [734, 180] width 256 height 42
type input "**********"
drag, startPoint x: 716, startPoint y: 537, endPoint x: 693, endPoint y: 409, distance: 129.4
click at [712, 533] on div "Вибрати все [PERSON_NAME] [PERSON_NAME]" at bounding box center [734, 446] width 256 height 387
click at [697, 320] on label "[PERSON_NAME]" at bounding box center [693, 311] width 101 height 18
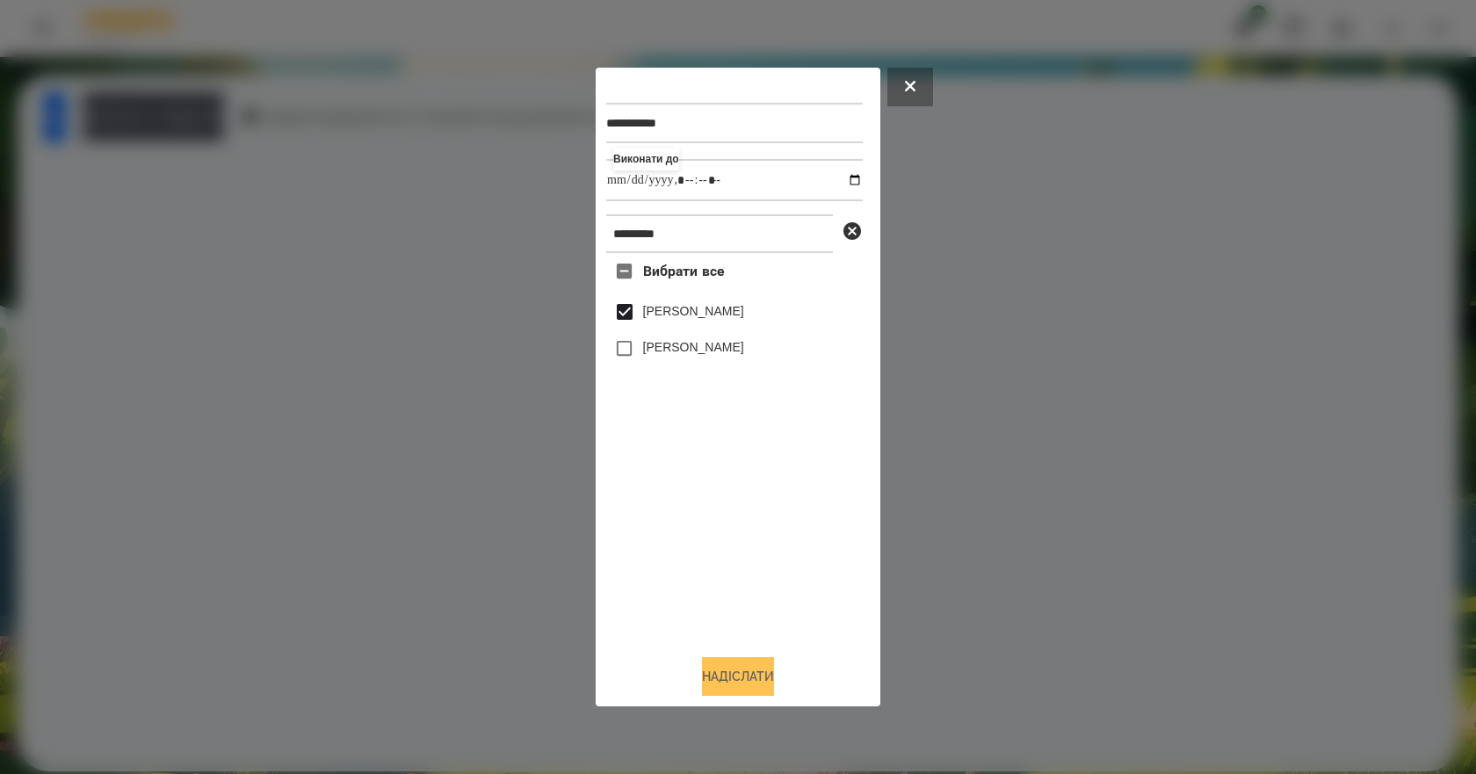
click at [740, 679] on button "Надіслати" at bounding box center [738, 676] width 72 height 39
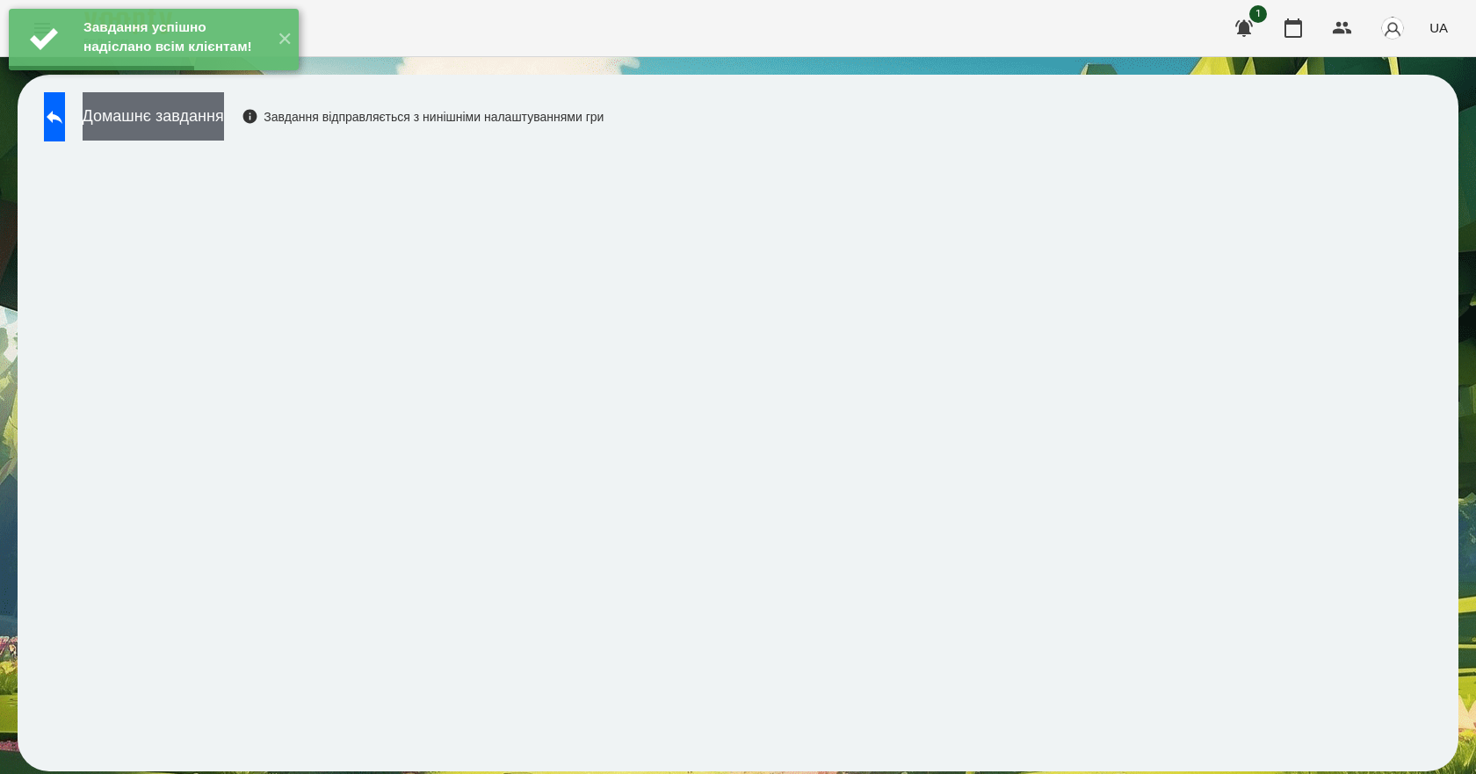
click at [210, 123] on button "Домашнє завдання" at bounding box center [153, 116] width 141 height 48
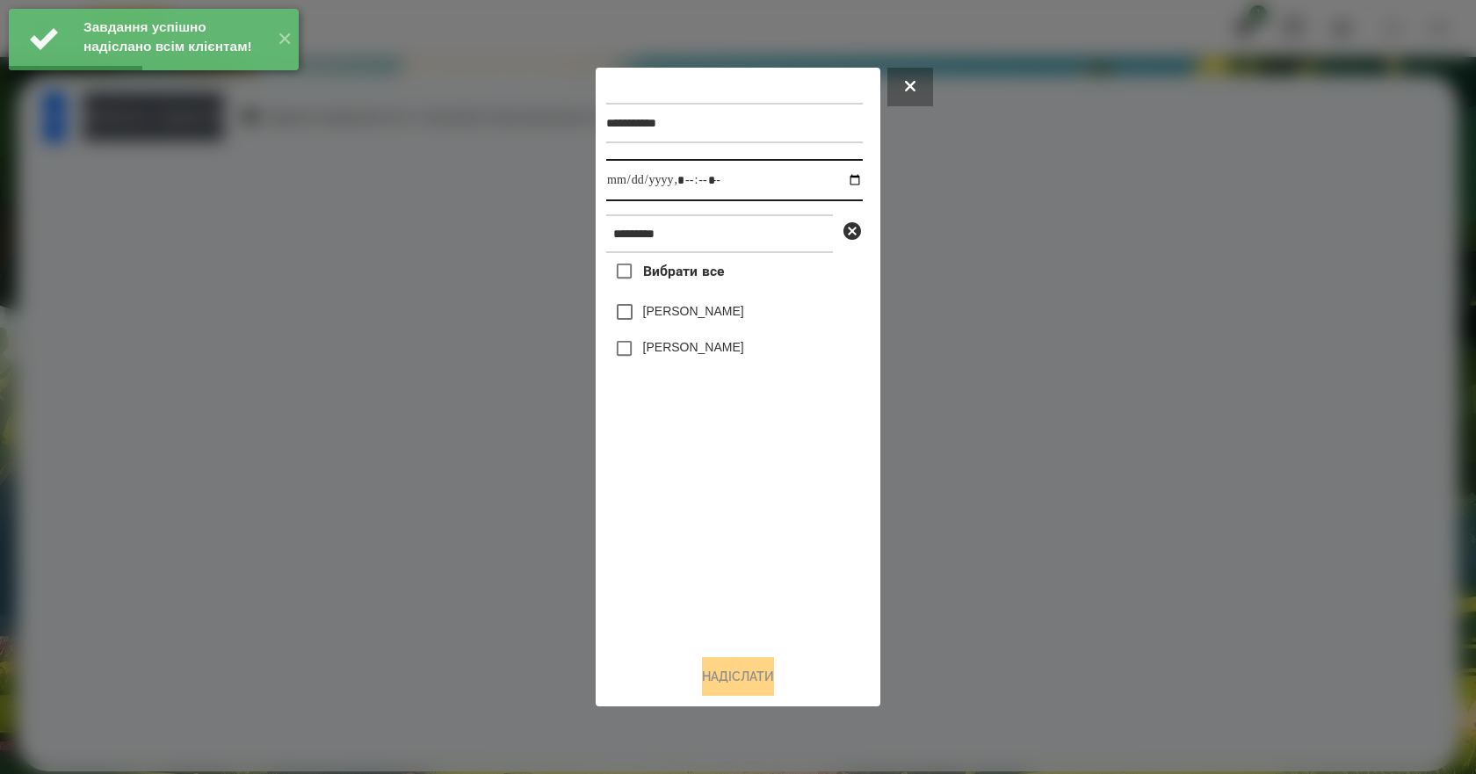
click at [842, 178] on input "datetime-local" at bounding box center [734, 180] width 256 height 42
click at [819, 561] on div "Вибрати все [PERSON_NAME] [PERSON_NAME]" at bounding box center [734, 446] width 256 height 387
click at [661, 341] on div "[PERSON_NAME]" at bounding box center [734, 348] width 256 height 37
click at [661, 344] on label "[PERSON_NAME]" at bounding box center [693, 347] width 101 height 18
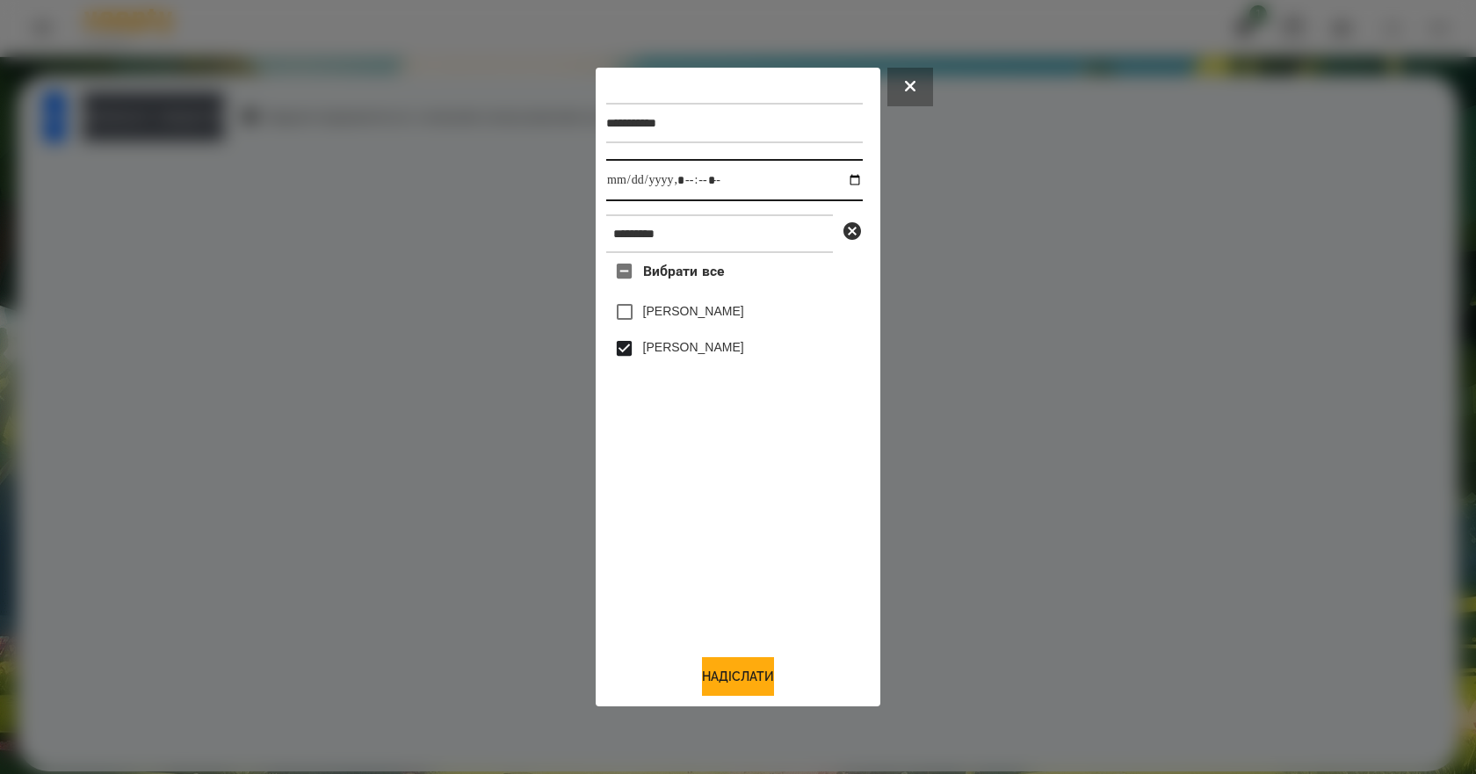
click at [849, 181] on input "datetime-local" at bounding box center [734, 180] width 256 height 42
type input "**********"
click at [703, 553] on div "Вибрати все [PERSON_NAME] [PERSON_NAME]" at bounding box center [734, 446] width 256 height 387
click at [747, 673] on button "Надіслати" at bounding box center [738, 676] width 72 height 39
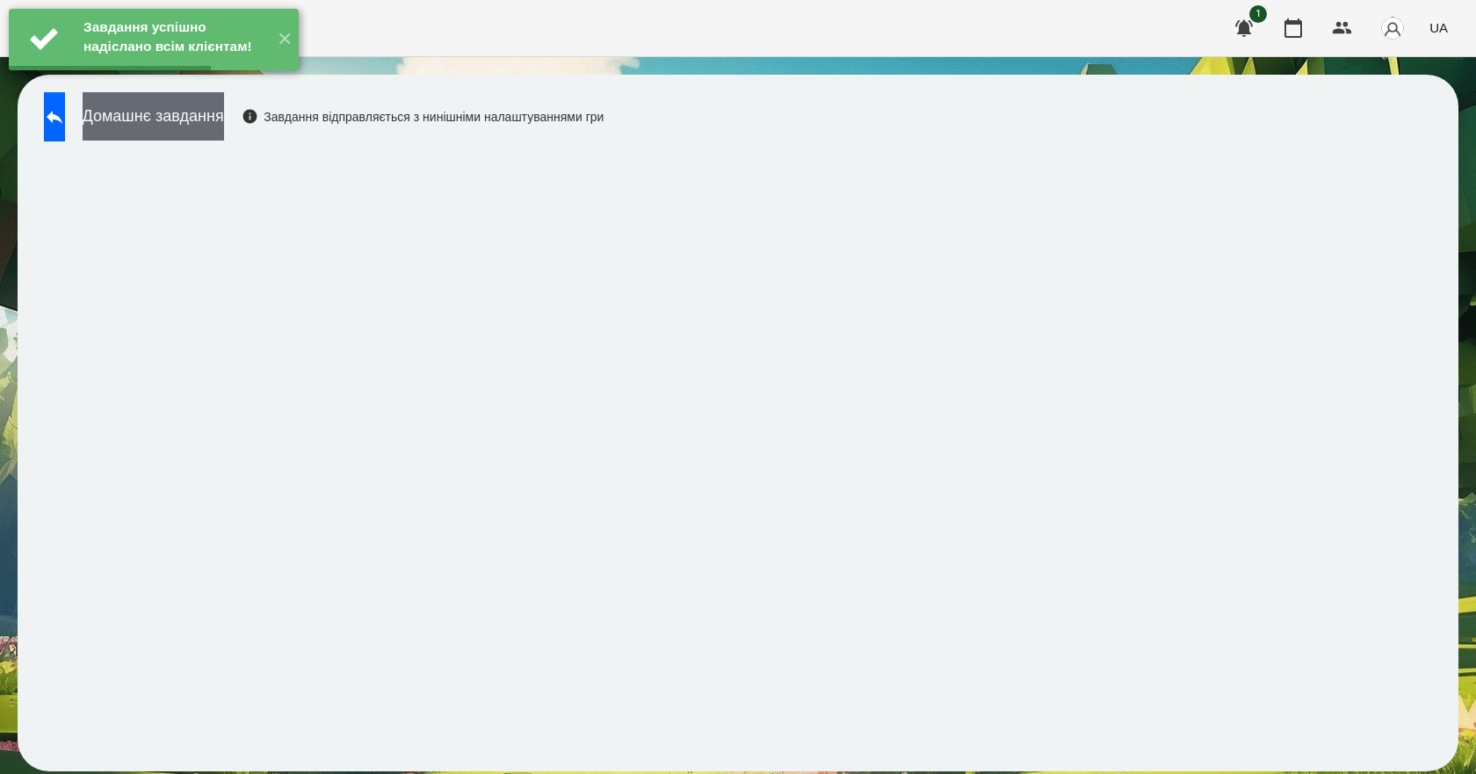
click at [224, 136] on button "Домашнє завдання" at bounding box center [153, 116] width 141 height 48
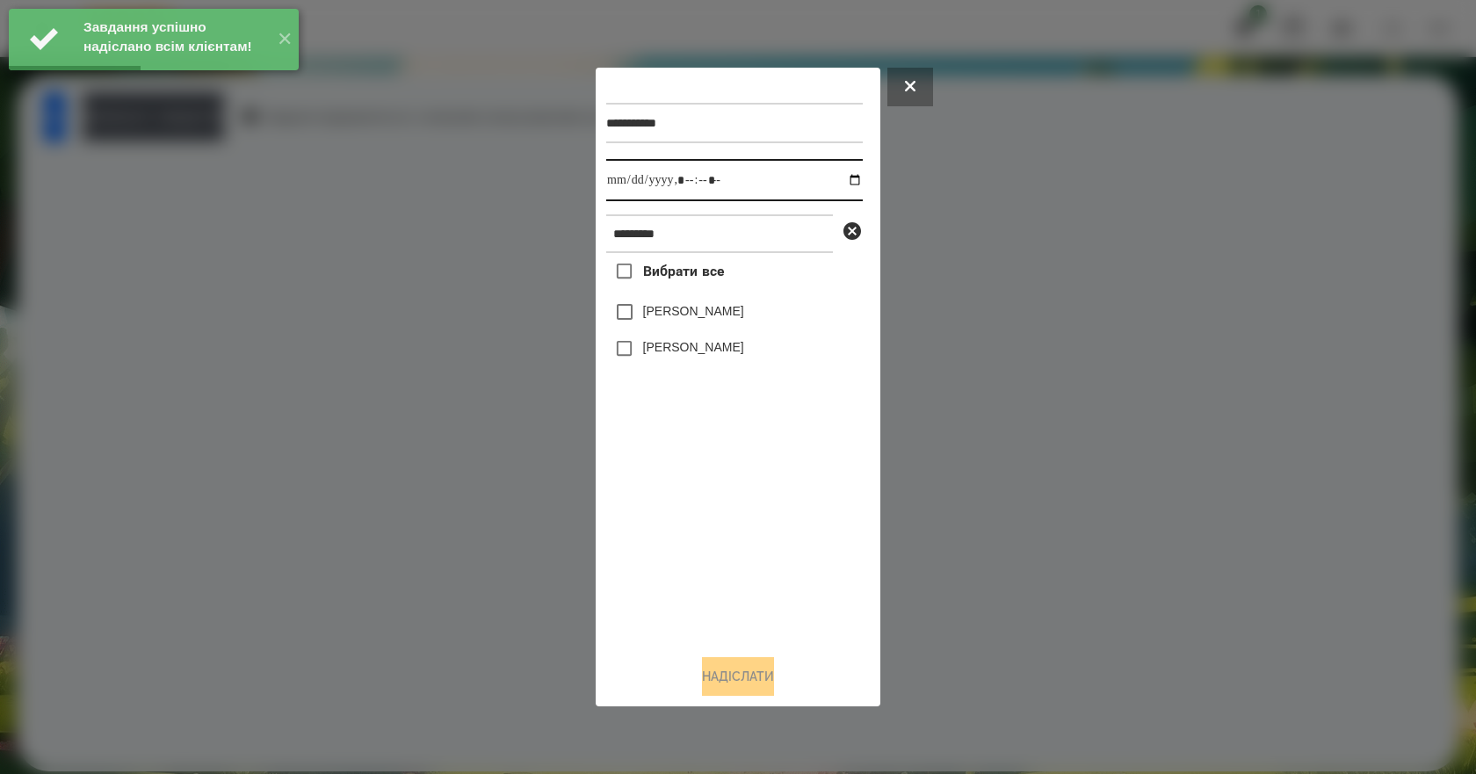
click at [844, 178] on input "datetime-local" at bounding box center [734, 180] width 256 height 42
type input "**********"
click at [718, 547] on div "Вибрати все [PERSON_NAME] [PERSON_NAME]" at bounding box center [734, 446] width 256 height 387
click at [678, 350] on label "[PERSON_NAME]" at bounding box center [693, 347] width 101 height 18
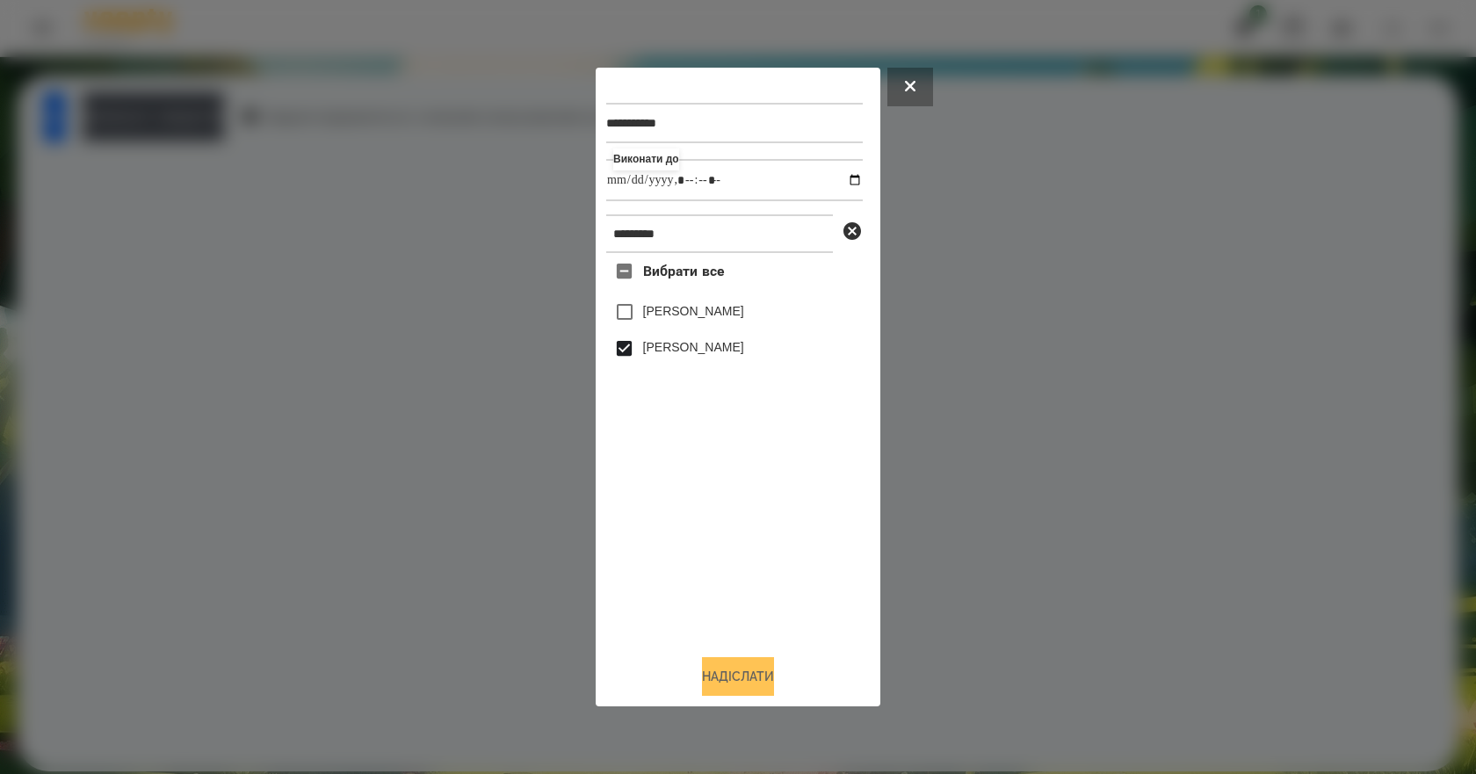
click at [748, 687] on button "Надіслати" at bounding box center [738, 676] width 72 height 39
